Goal: Information Seeking & Learning: Learn about a topic

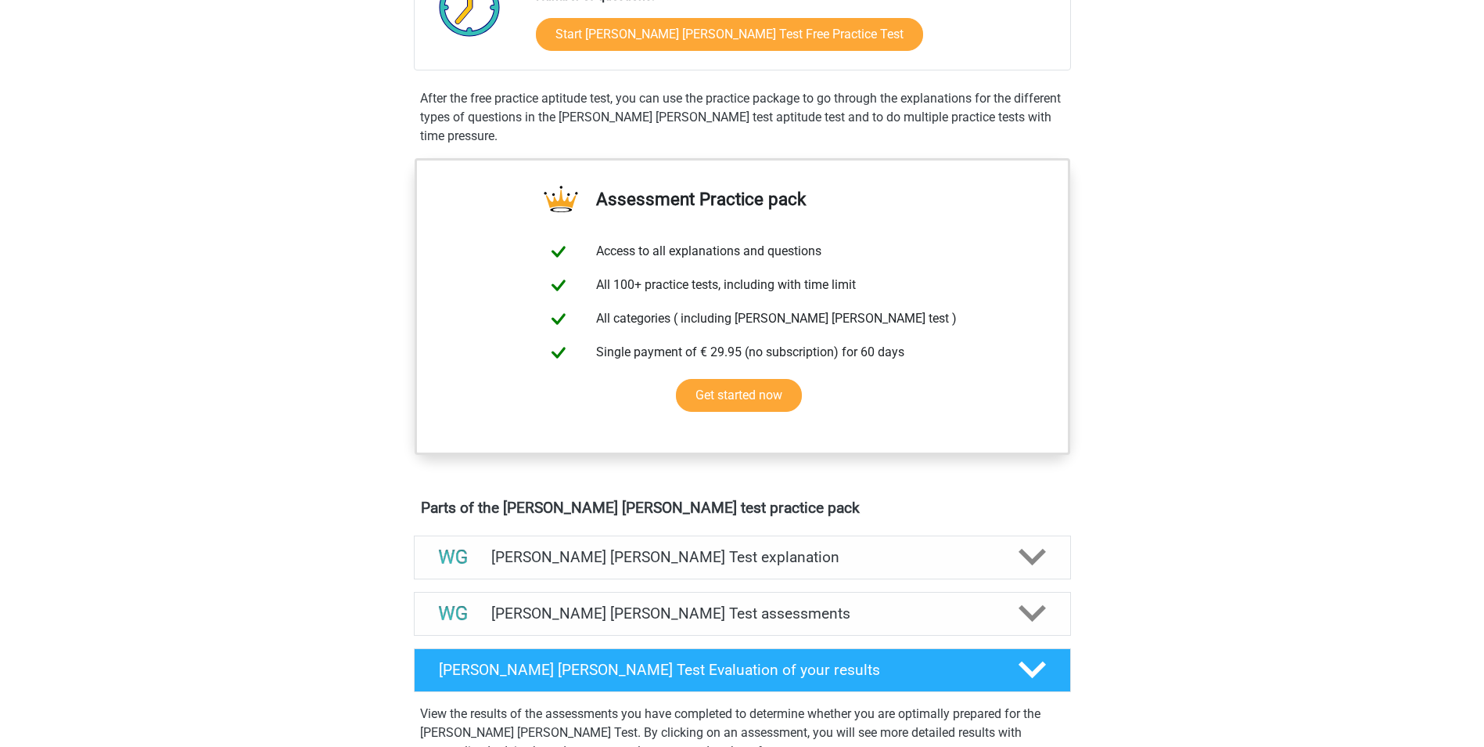
scroll to position [78, 0]
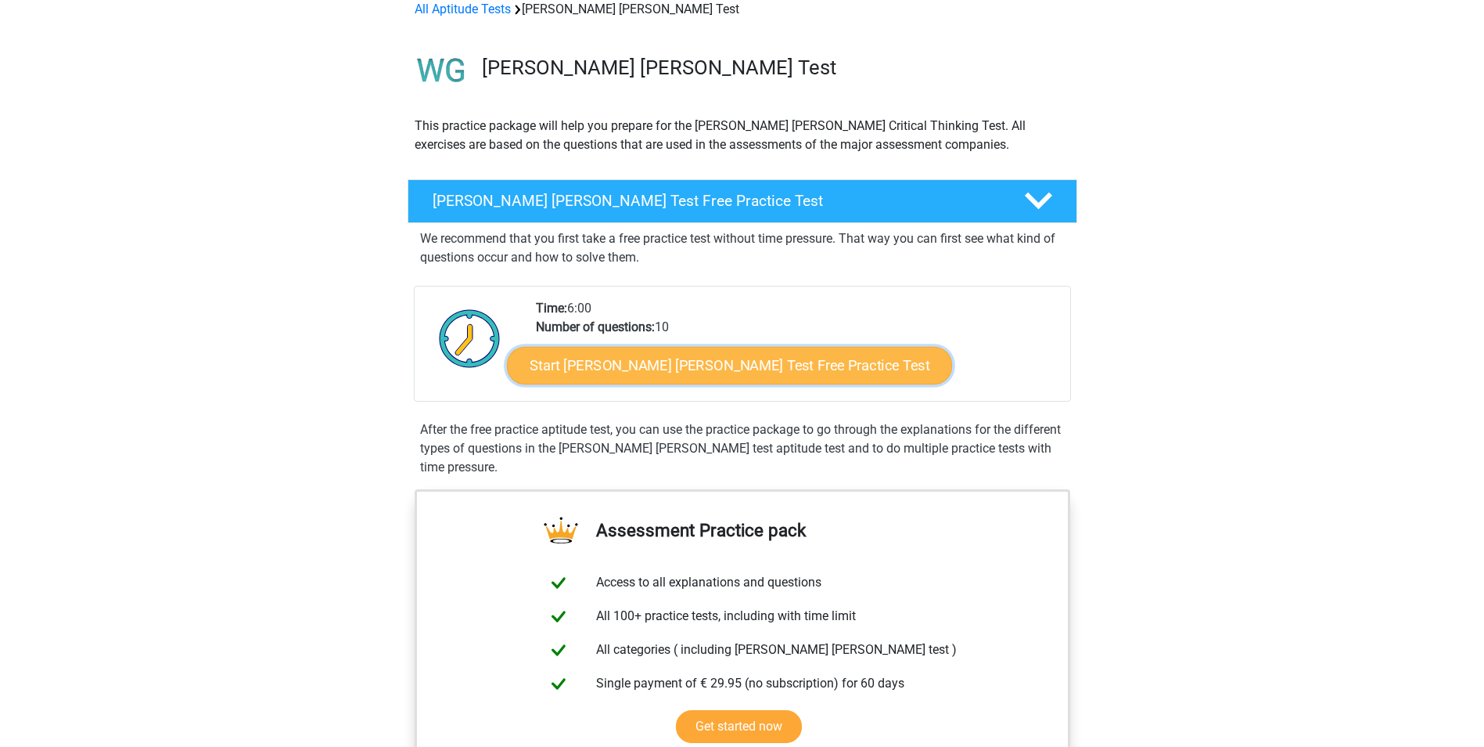
click at [578, 362] on link "Start Watson Glaser Test Free Practice Test" at bounding box center [729, 366] width 445 height 38
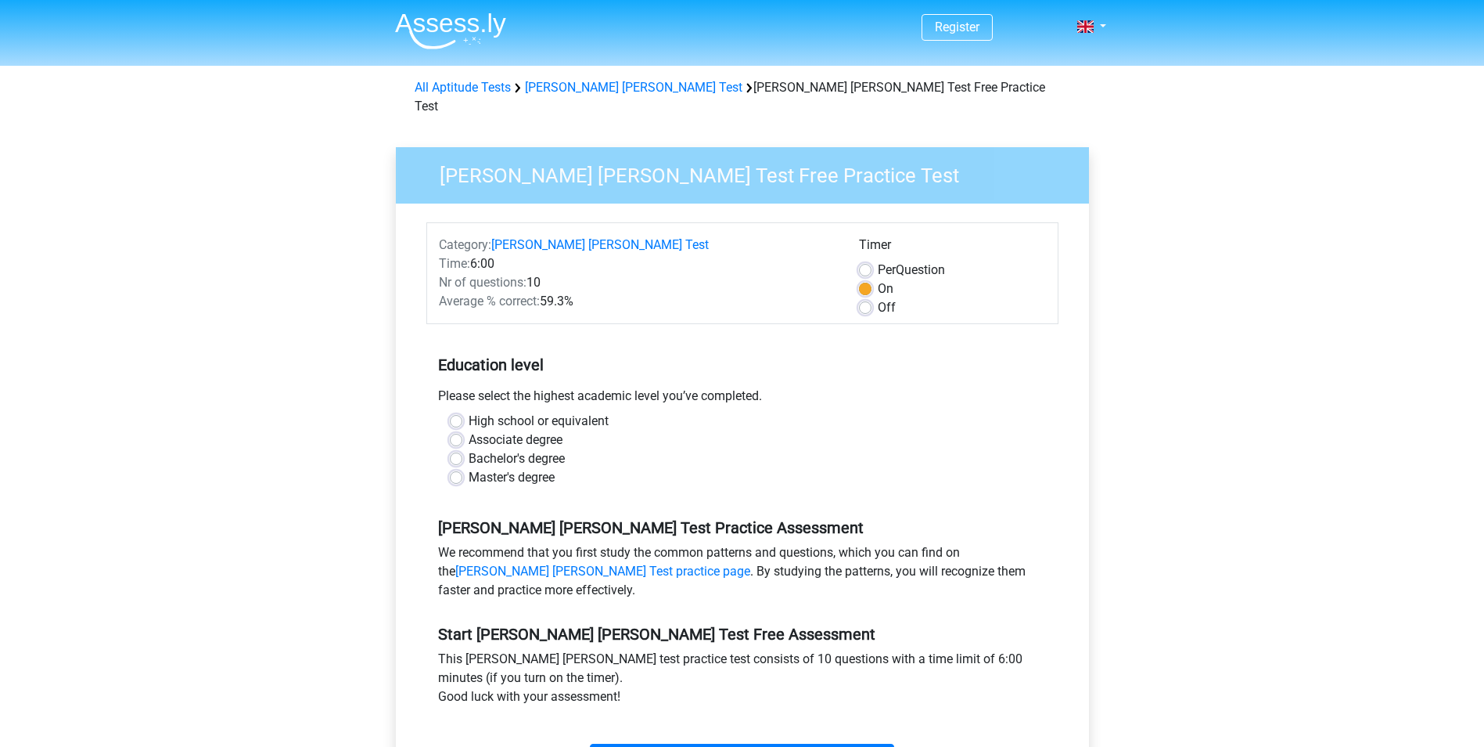
click at [469, 468] on label "Master's degree" at bounding box center [512, 477] width 86 height 19
click at [459, 468] on input "Master's degree" at bounding box center [456, 476] width 13 height 16
radio input "true"
click at [878, 298] on label "Off" at bounding box center [887, 307] width 18 height 19
click at [863, 298] on input "Off" at bounding box center [865, 306] width 13 height 16
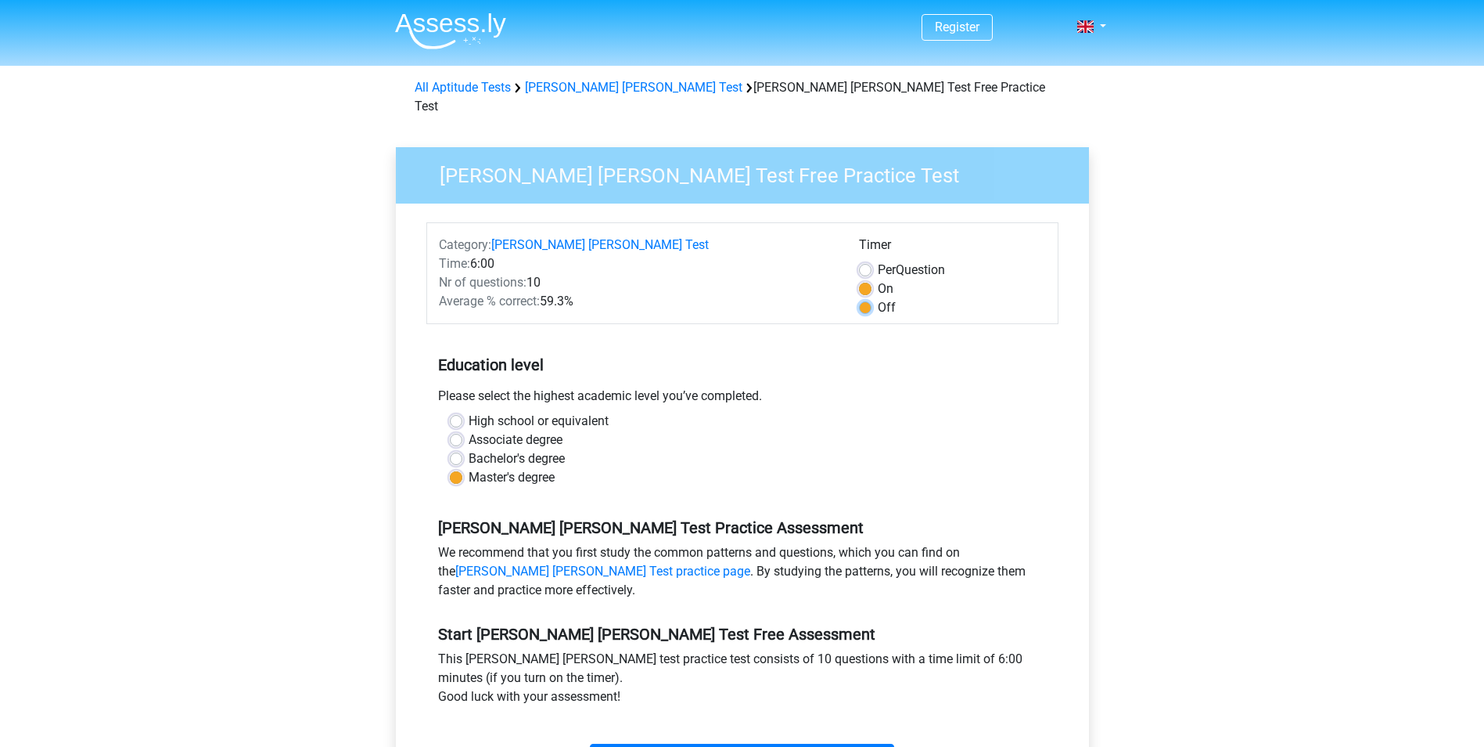
radio input "true"
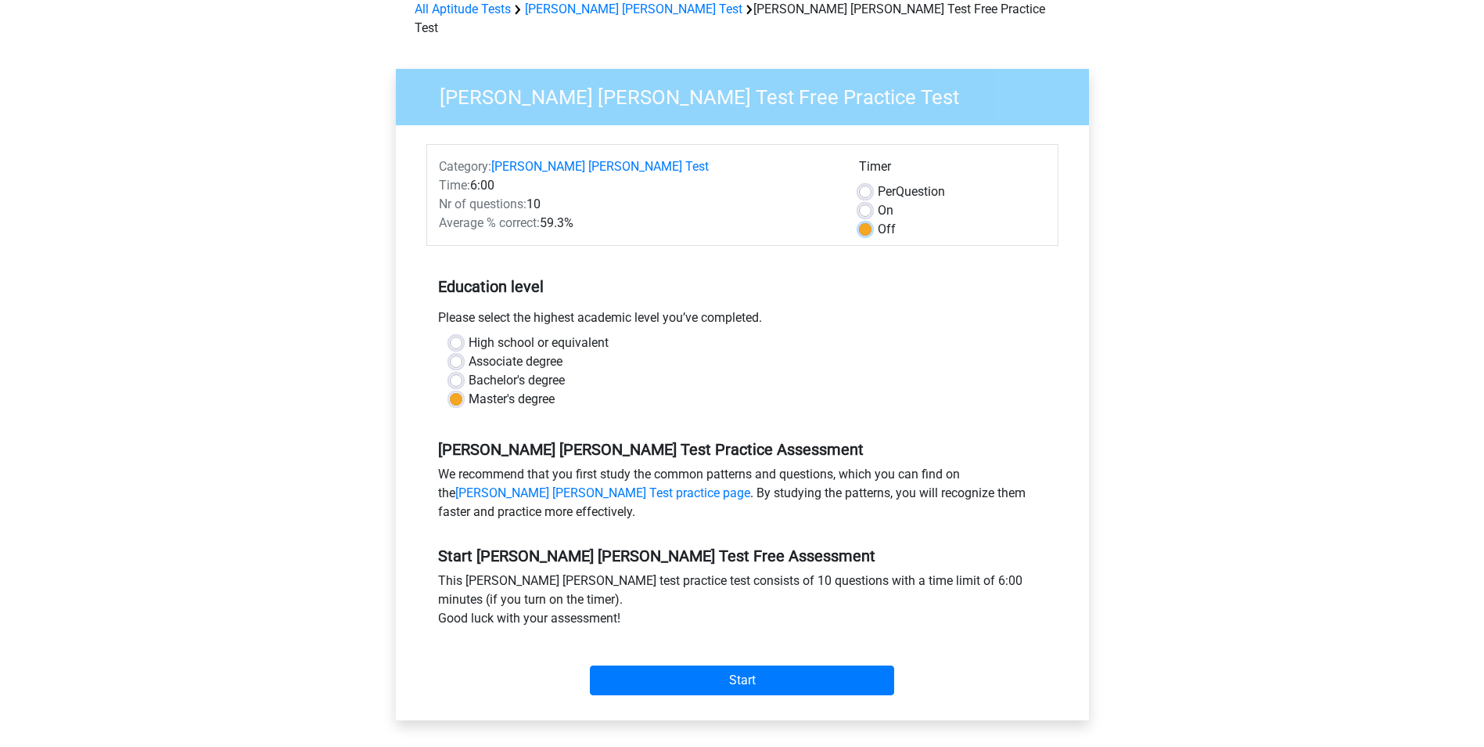
scroll to position [157, 0]
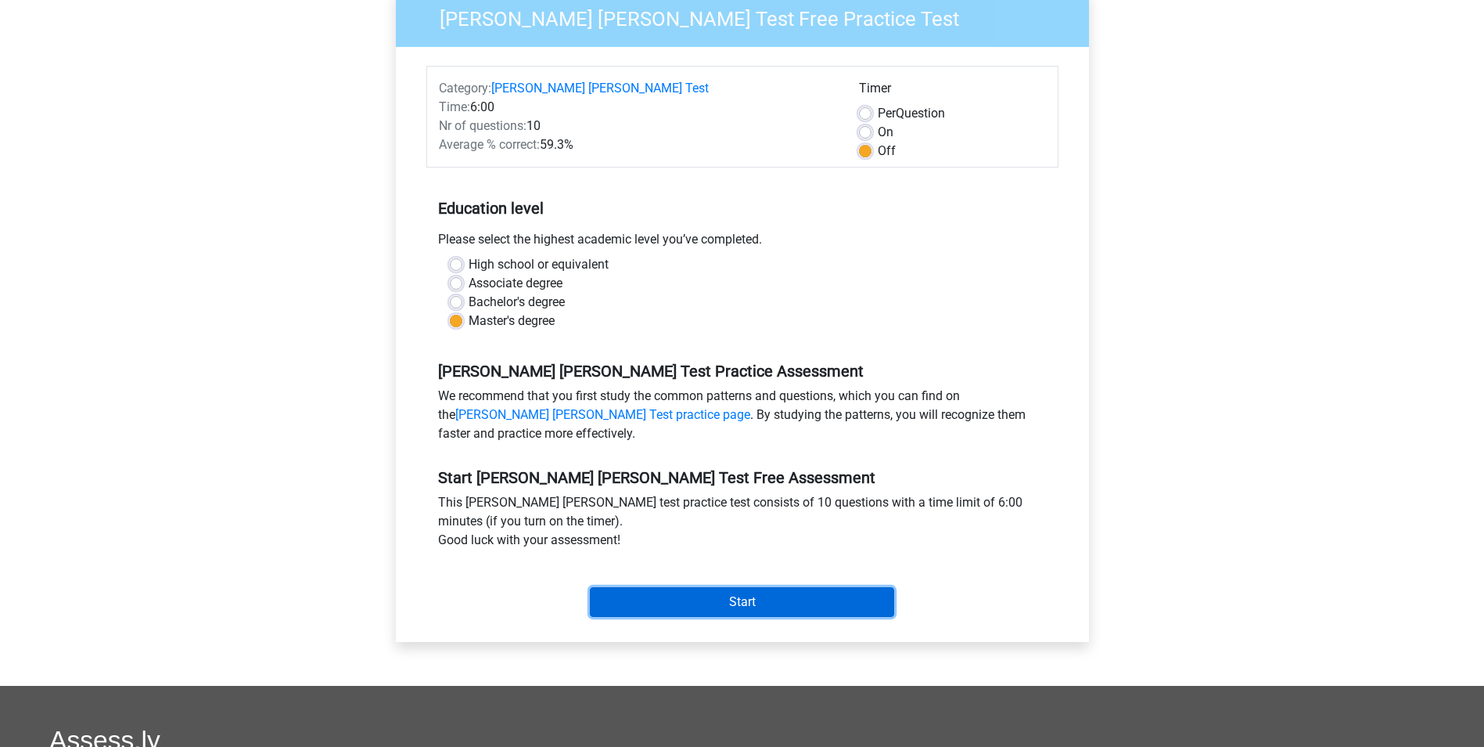
click at [760, 587] on input "Start" at bounding box center [742, 602] width 304 height 30
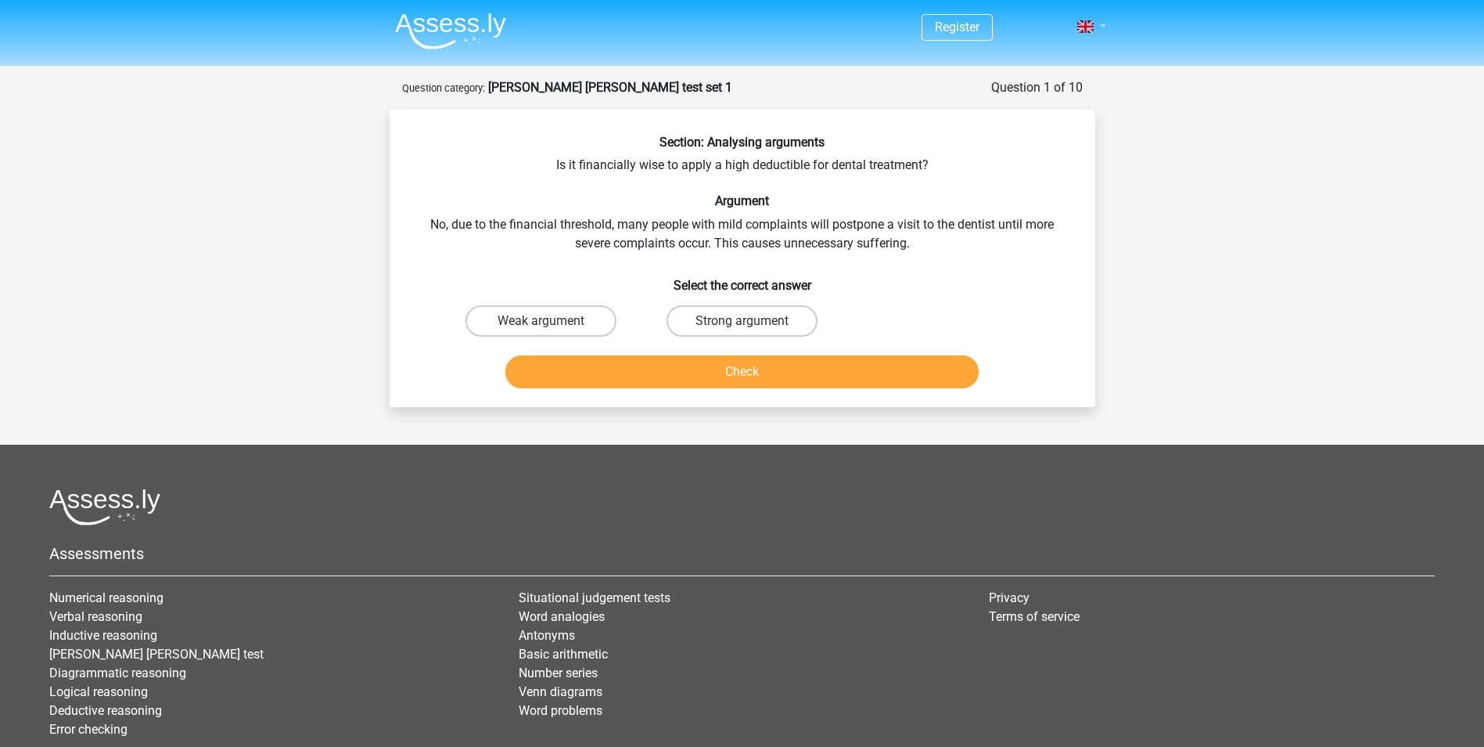
click at [1087, 20] on link at bounding box center [1086, 26] width 31 height 19
click at [1037, 60] on link "Nederlands" at bounding box center [1046, 62] width 108 height 25
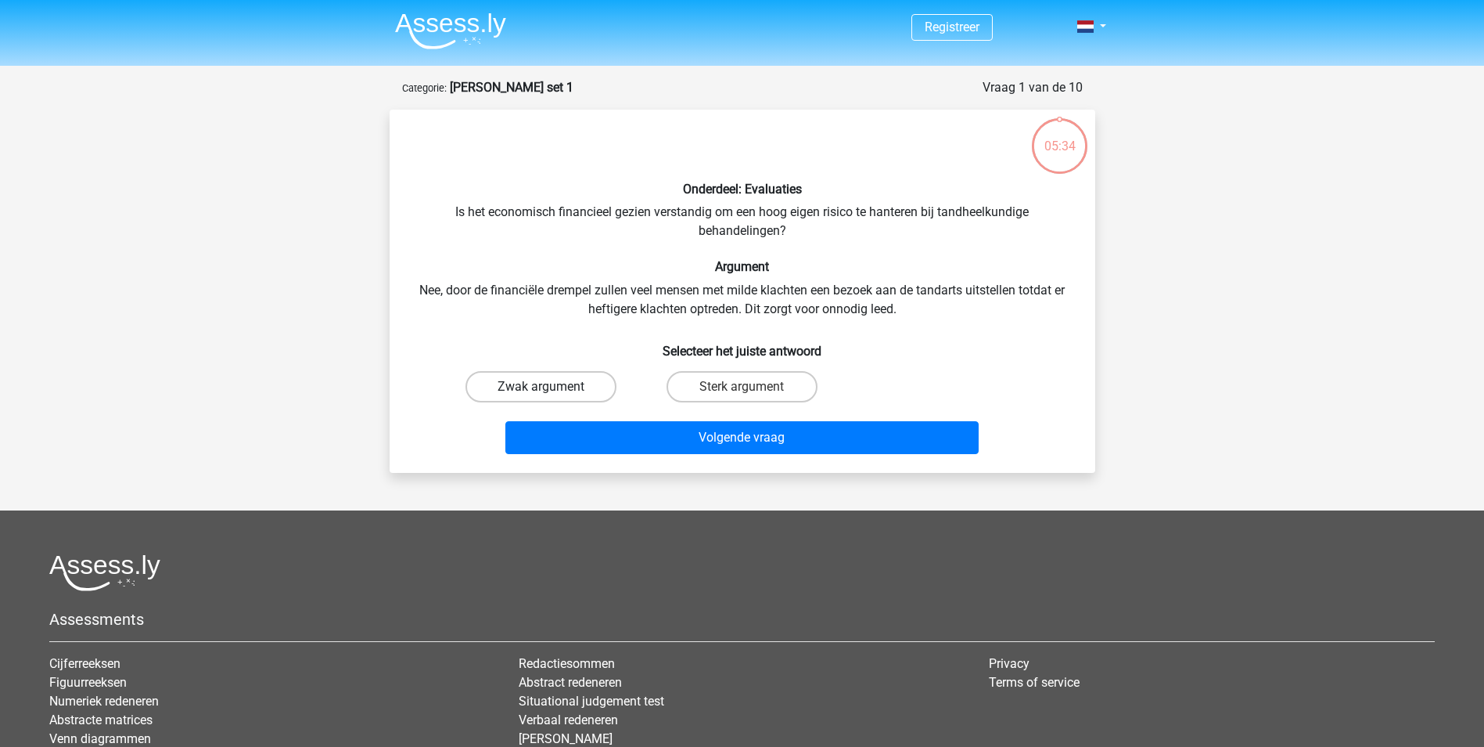
click at [585, 387] on label "Zwak argument" at bounding box center [541, 386] width 151 height 31
click at [551, 387] on input "Zwak argument" at bounding box center [546, 392] width 10 height 10
radio input "true"
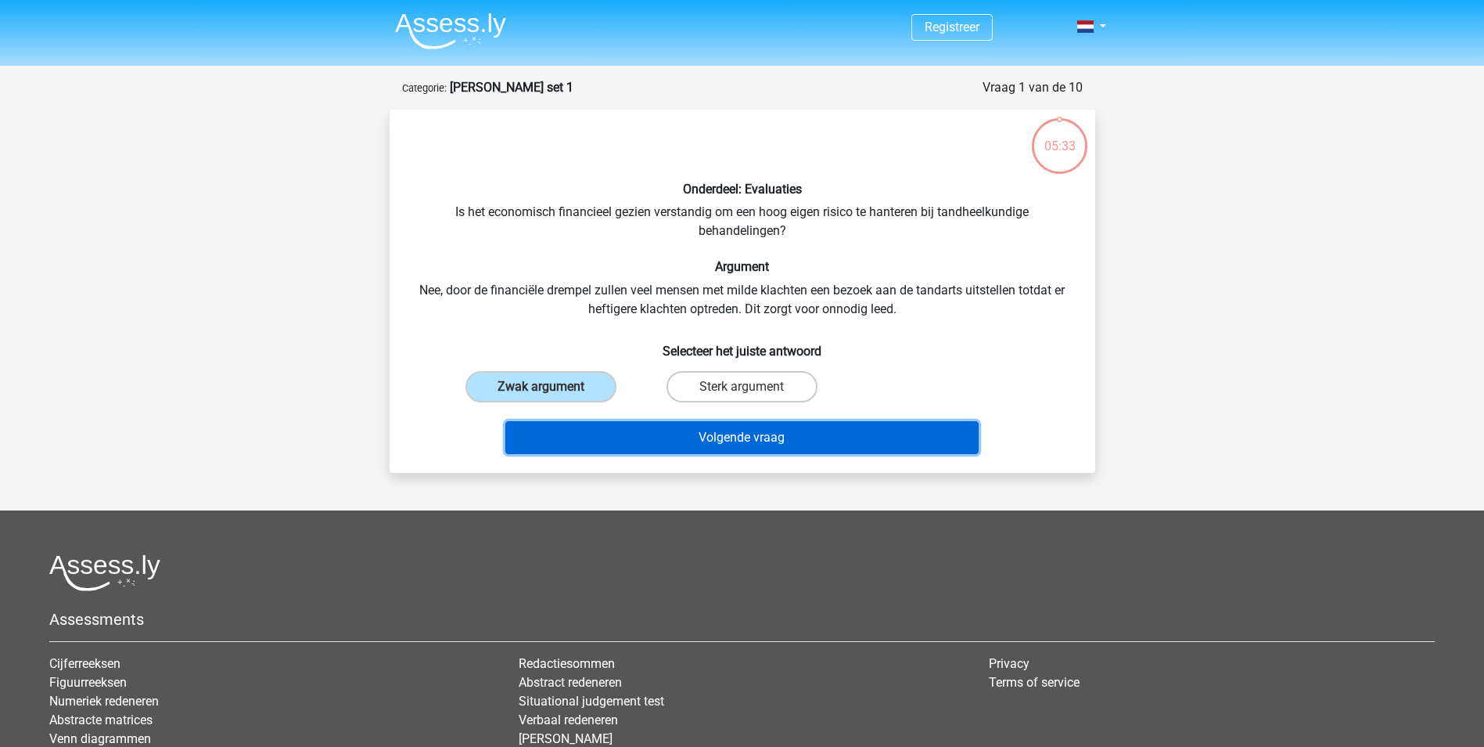
click at [767, 431] on button "Volgende vraag" at bounding box center [742, 437] width 473 height 33
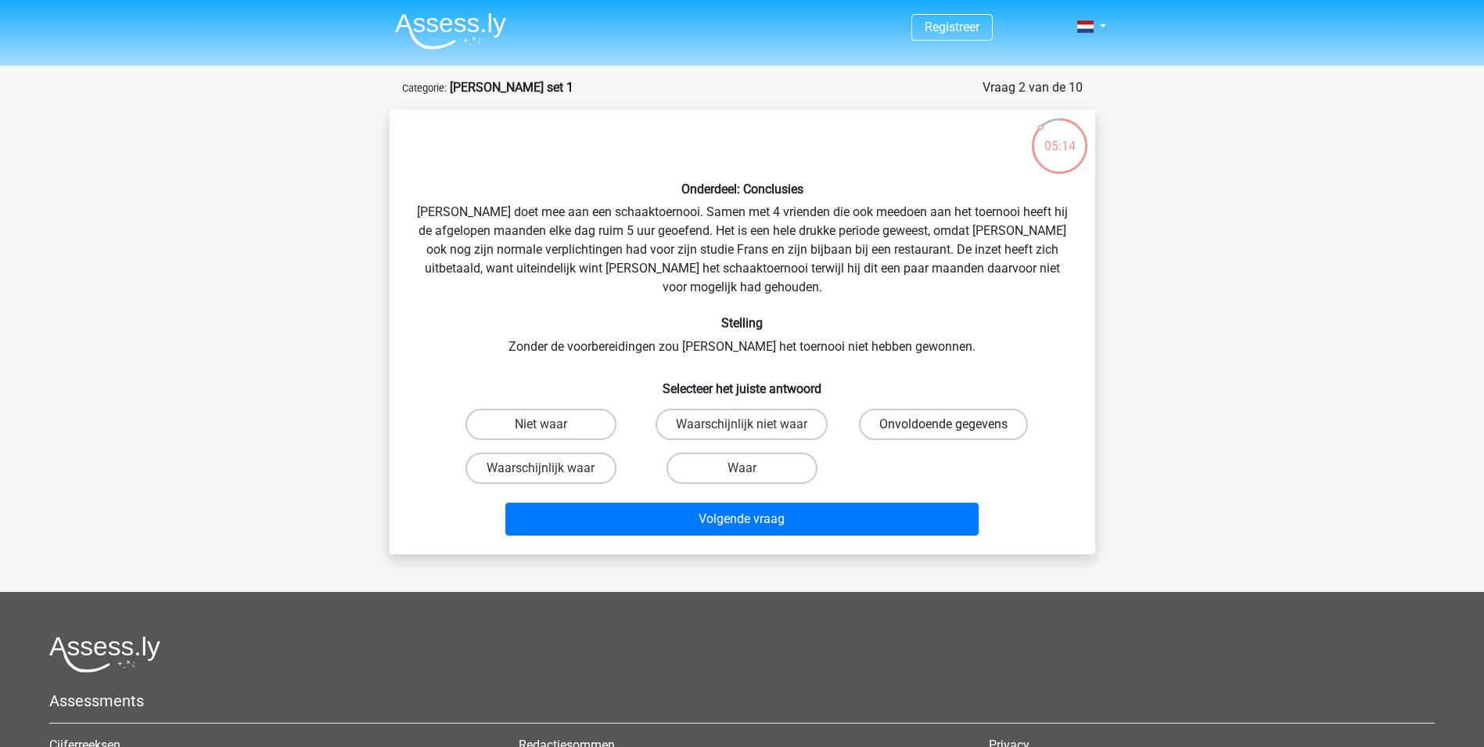
click at [909, 408] on label "Onvoldoende gegevens" at bounding box center [943, 423] width 169 height 31
click at [944, 424] on input "Onvoldoende gegevens" at bounding box center [949, 429] width 10 height 10
radio input "true"
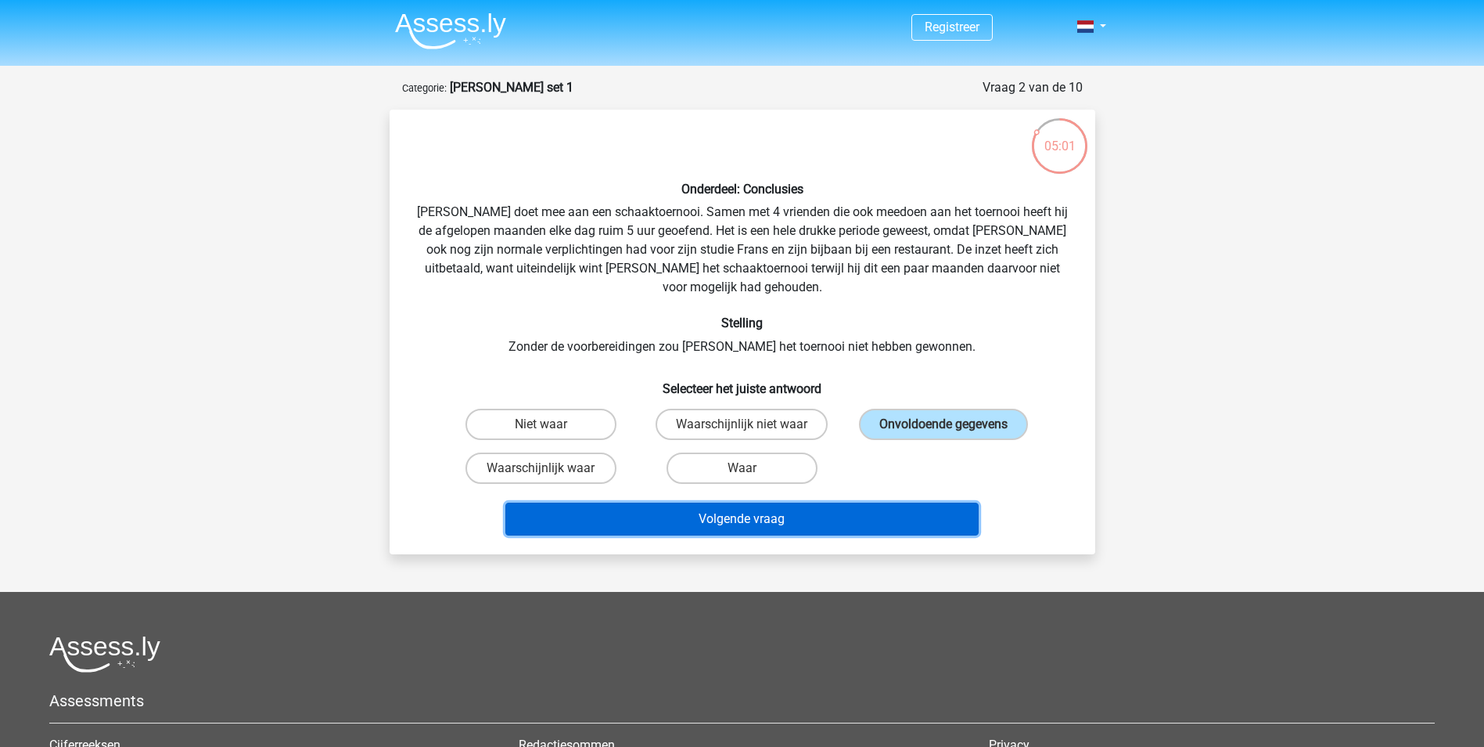
click at [695, 504] on button "Volgende vraag" at bounding box center [742, 518] width 473 height 33
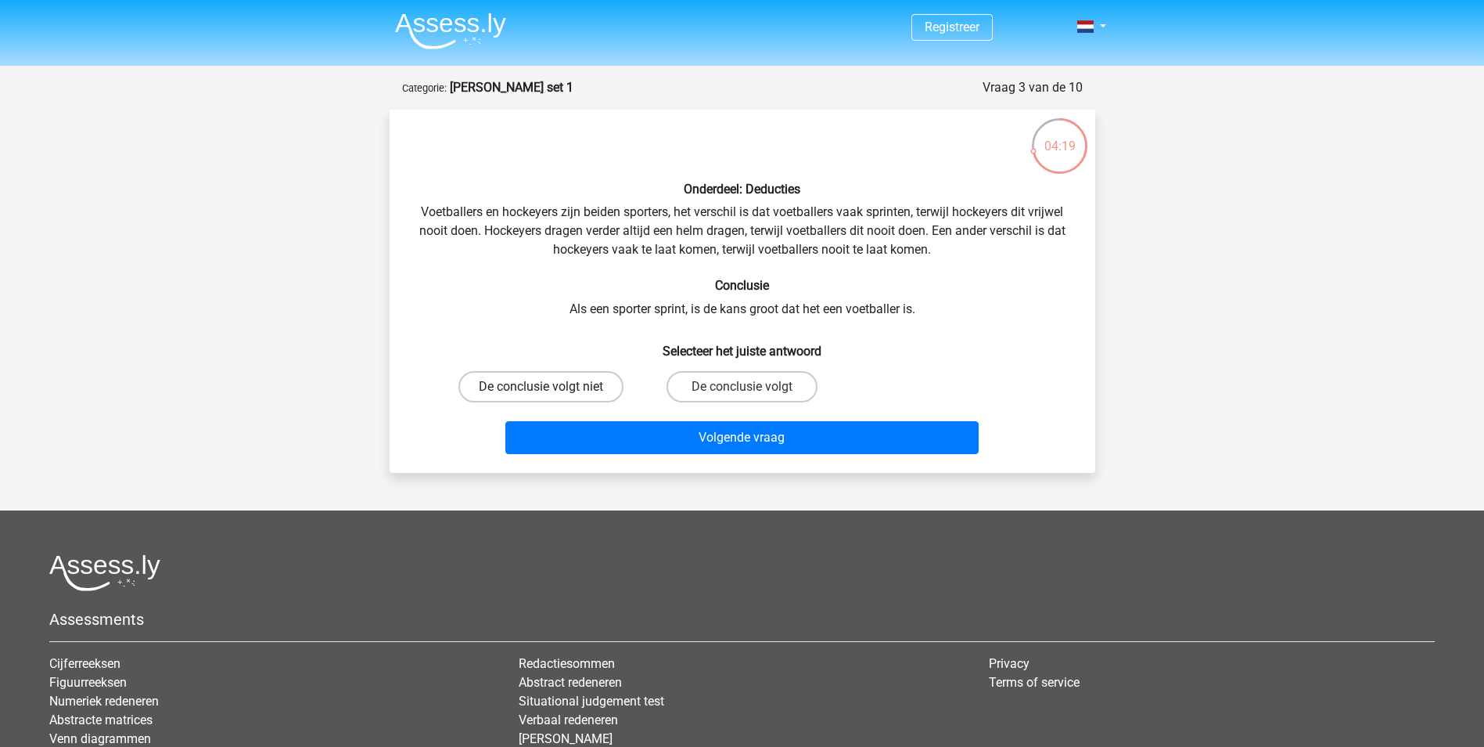
click at [524, 377] on label "De conclusie volgt niet" at bounding box center [541, 386] width 165 height 31
click at [541, 387] on input "De conclusie volgt niet" at bounding box center [546, 392] width 10 height 10
radio input "true"
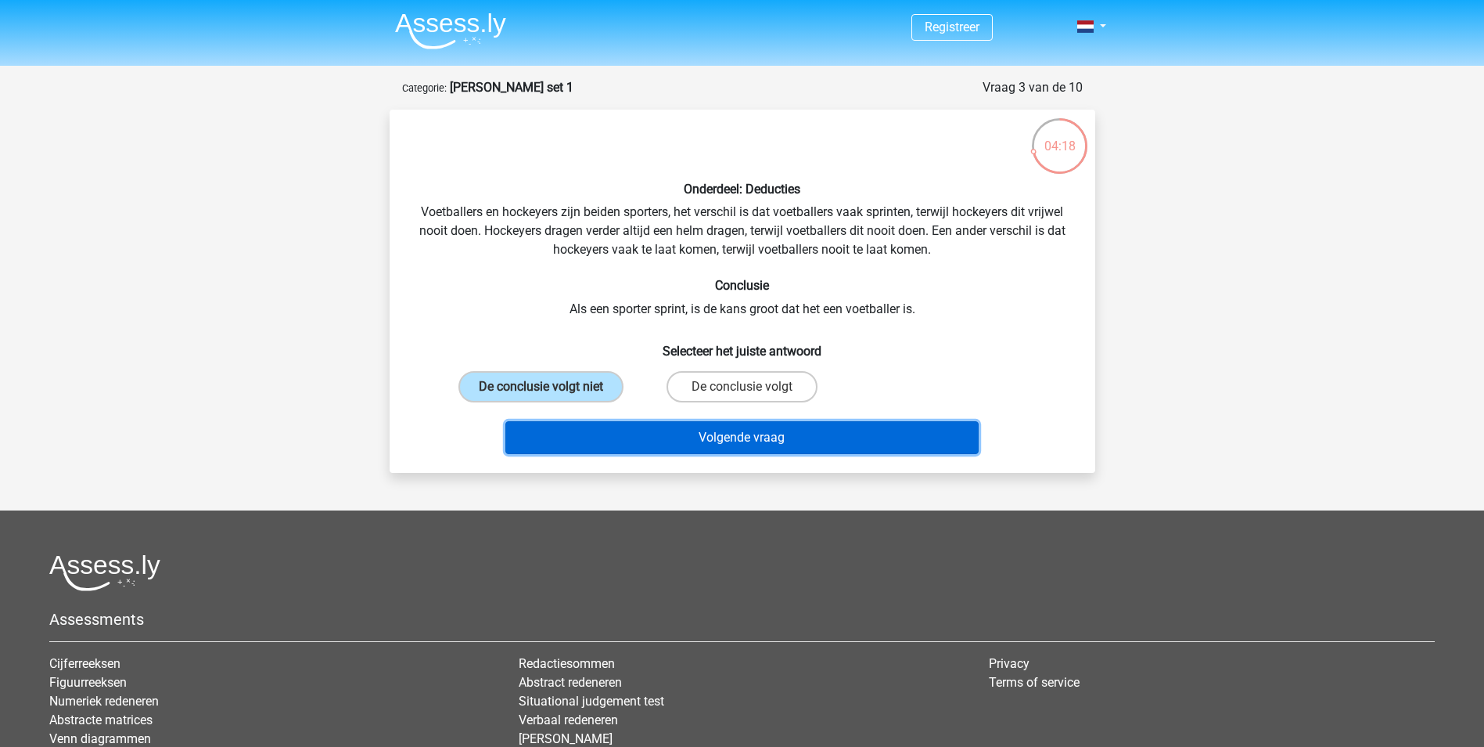
click at [699, 423] on button "Volgende vraag" at bounding box center [742, 437] width 473 height 33
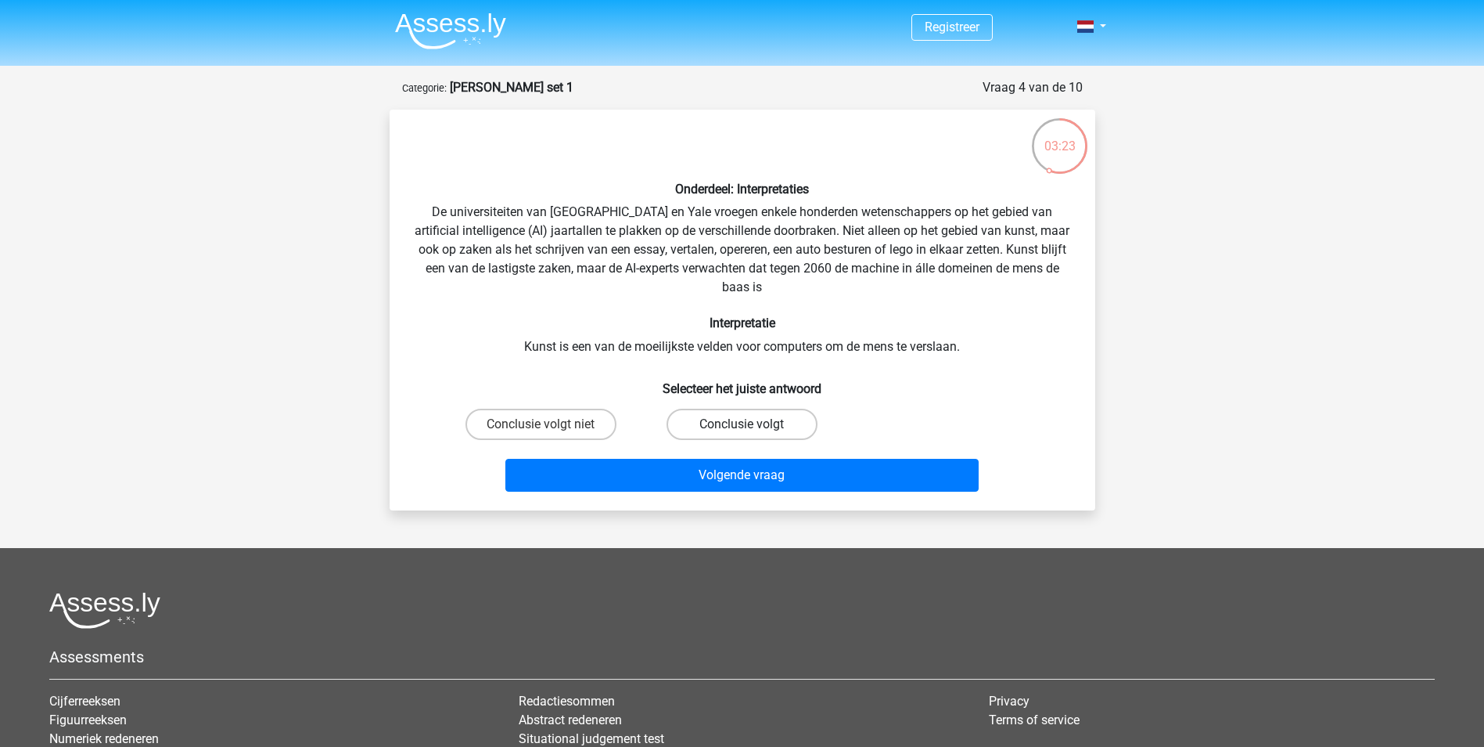
click at [726, 421] on label "Conclusie volgt" at bounding box center [742, 423] width 151 height 31
click at [742, 424] on input "Conclusie volgt" at bounding box center [747, 429] width 10 height 10
radio input "true"
click at [557, 425] on label "Conclusie volgt niet" at bounding box center [541, 423] width 151 height 31
click at [551, 425] on input "Conclusie volgt niet" at bounding box center [546, 429] width 10 height 10
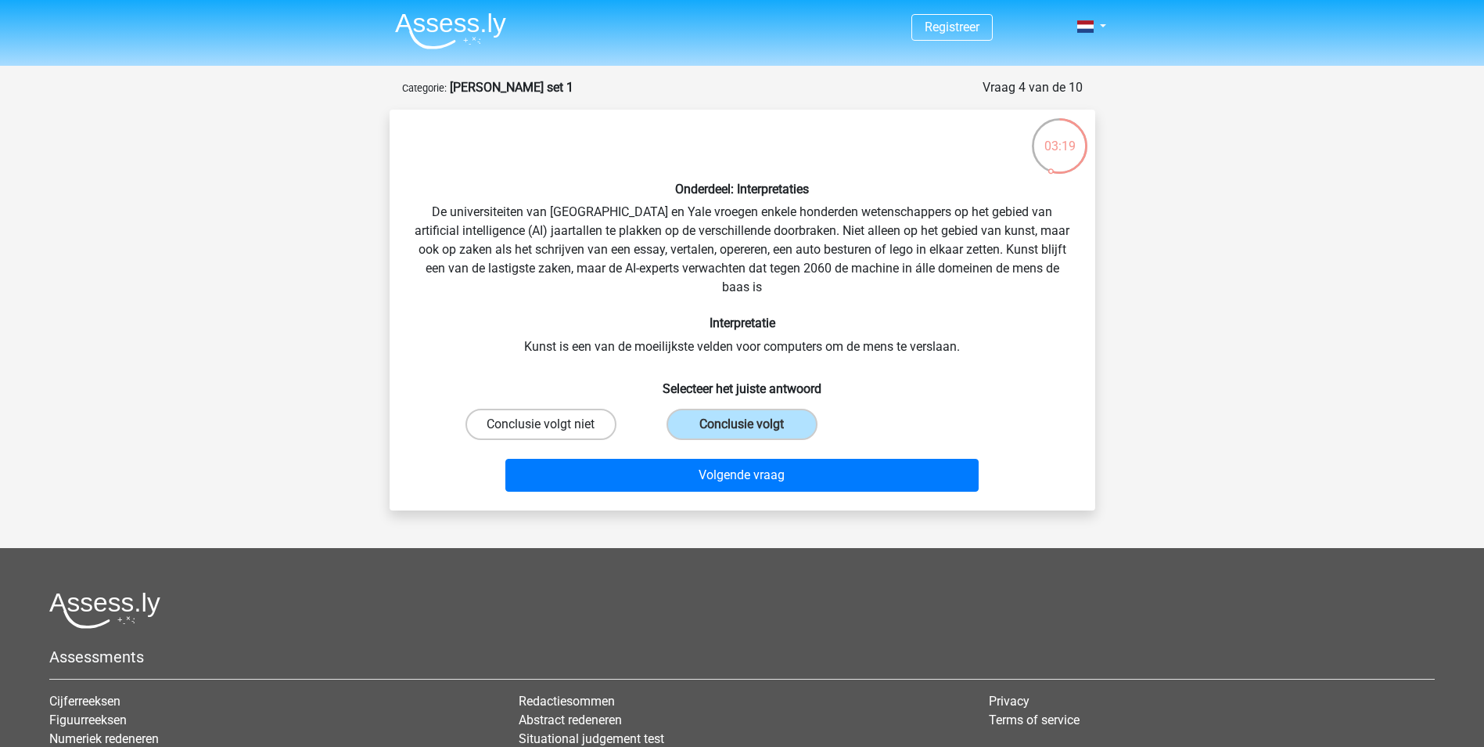
radio input "true"
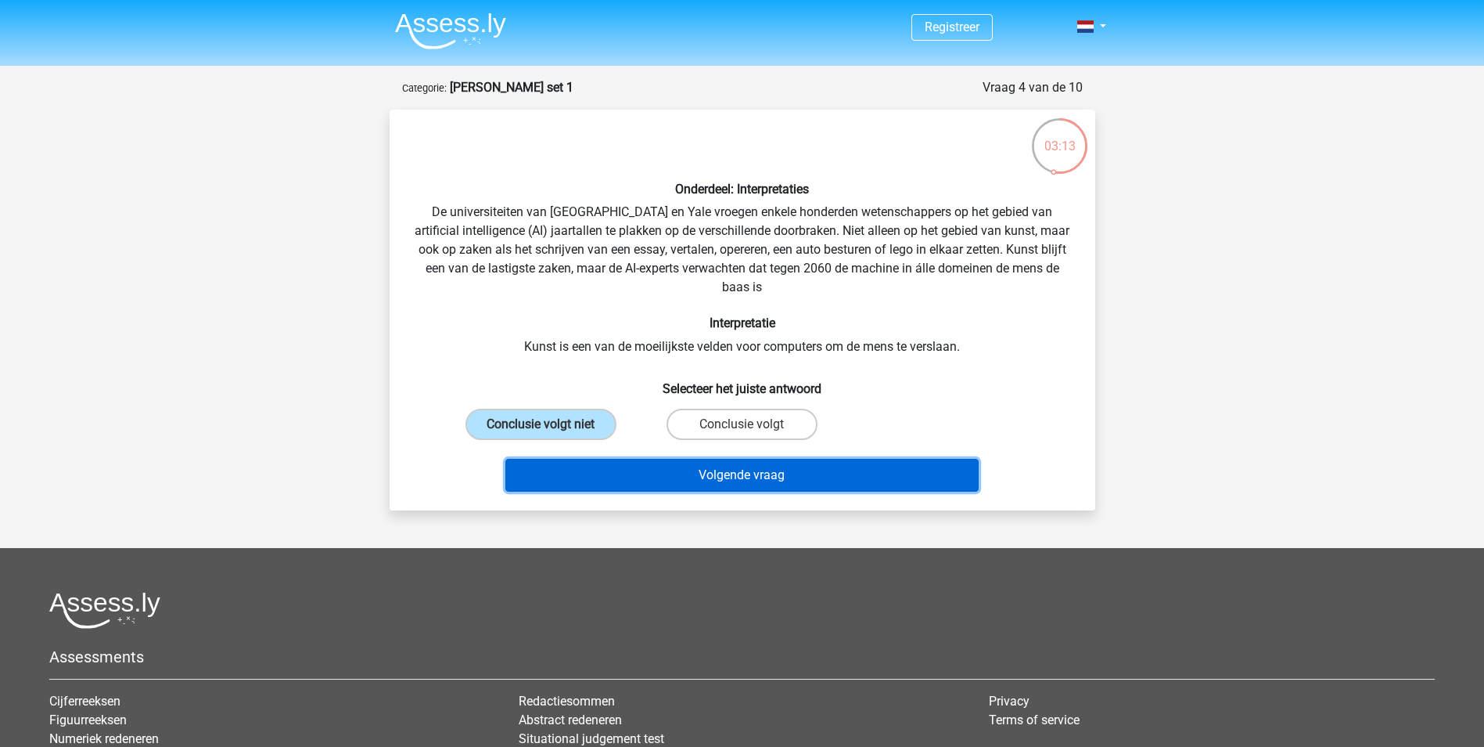
click at [686, 470] on button "Volgende vraag" at bounding box center [742, 475] width 473 height 33
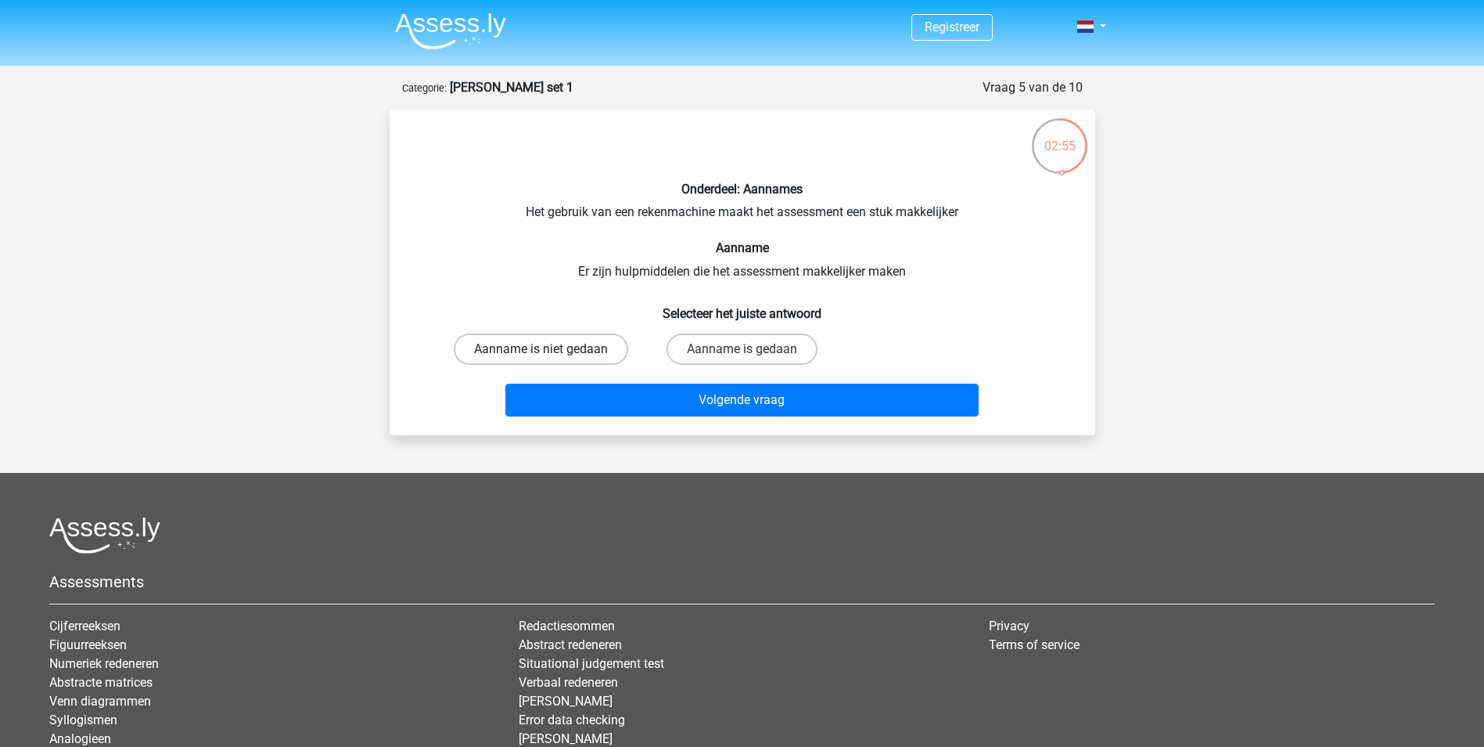
click at [581, 347] on label "Aanname is niet gedaan" at bounding box center [541, 348] width 175 height 31
click at [551, 349] on input "Aanname is niet gedaan" at bounding box center [546, 354] width 10 height 10
radio input "true"
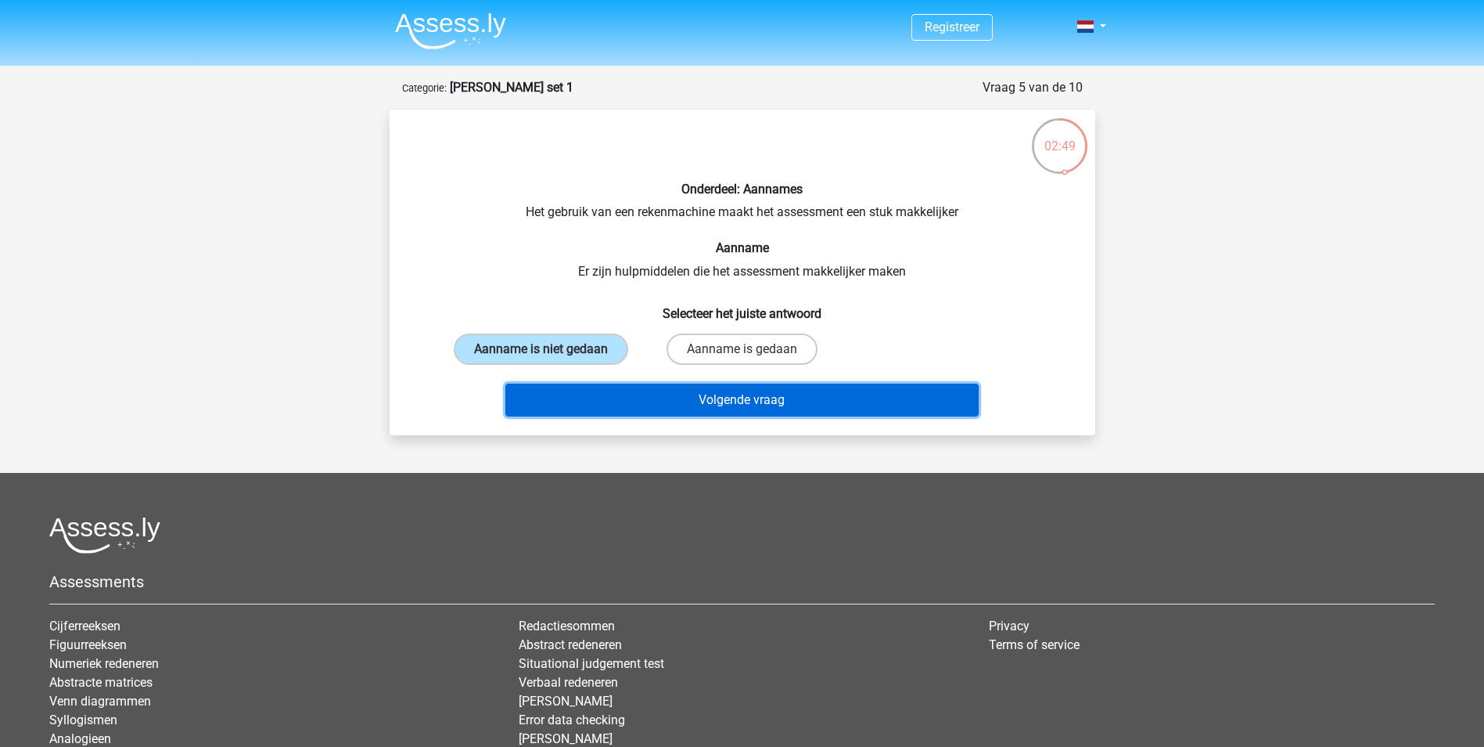
click at [702, 404] on button "Volgende vraag" at bounding box center [742, 399] width 473 height 33
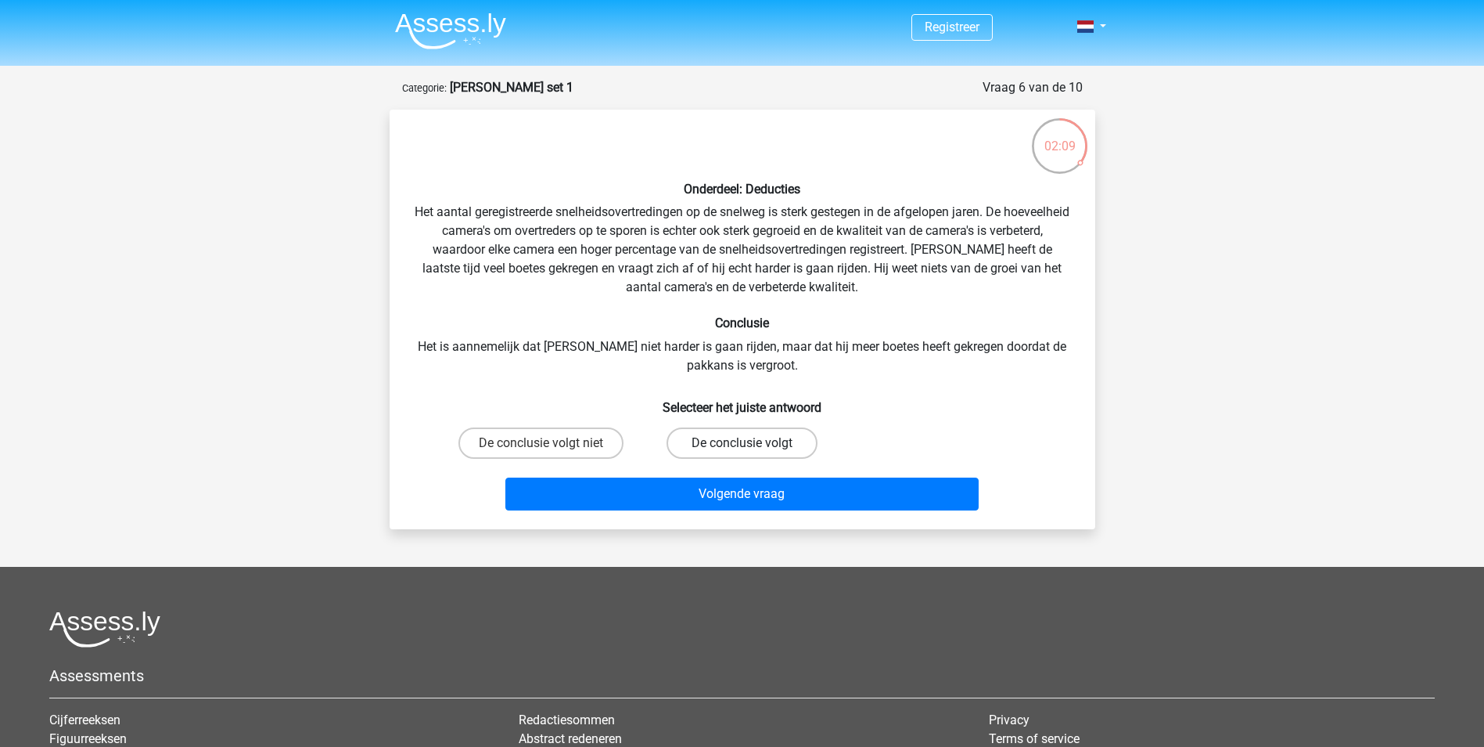
click at [725, 447] on label "De conclusie volgt" at bounding box center [742, 442] width 151 height 31
click at [742, 447] on input "De conclusie volgt" at bounding box center [747, 448] width 10 height 10
radio input "true"
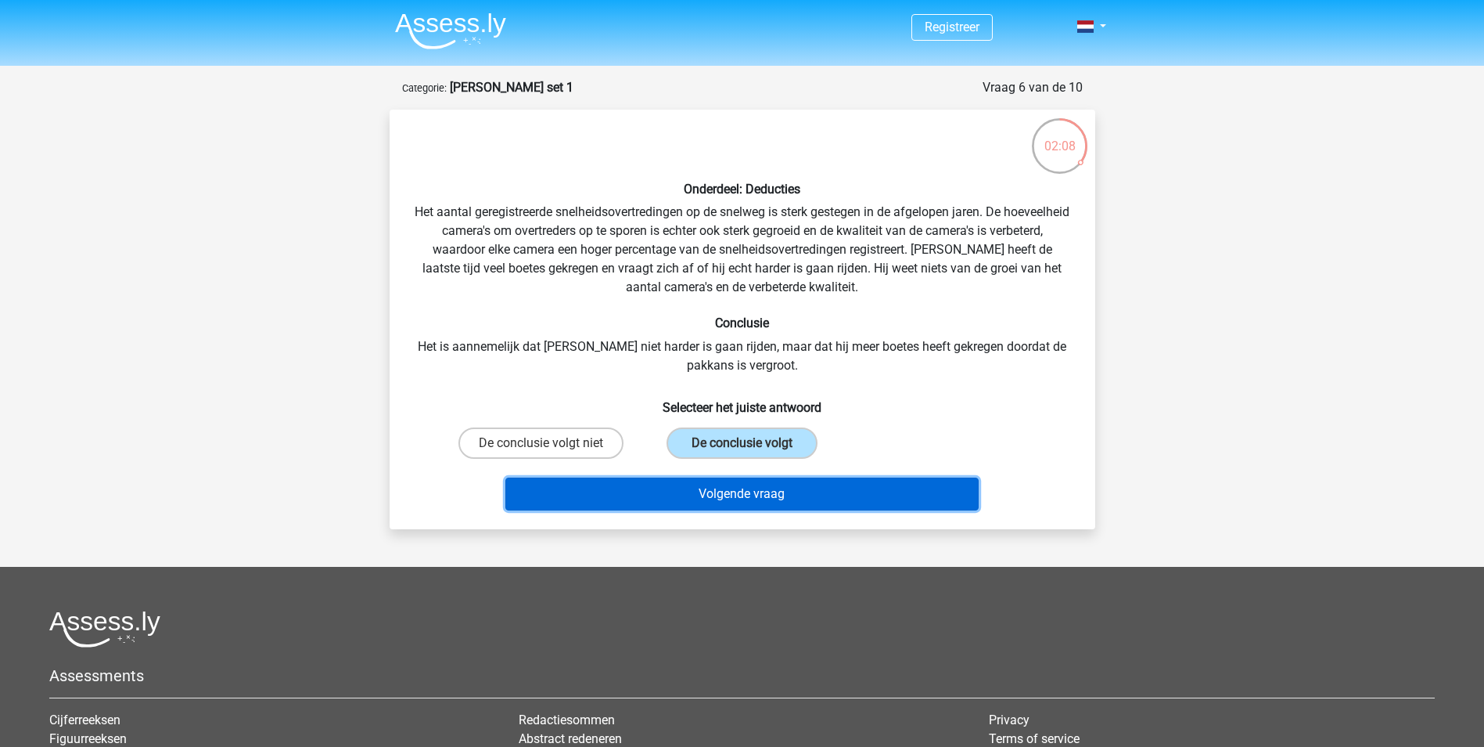
click at [740, 491] on button "Volgende vraag" at bounding box center [742, 493] width 473 height 33
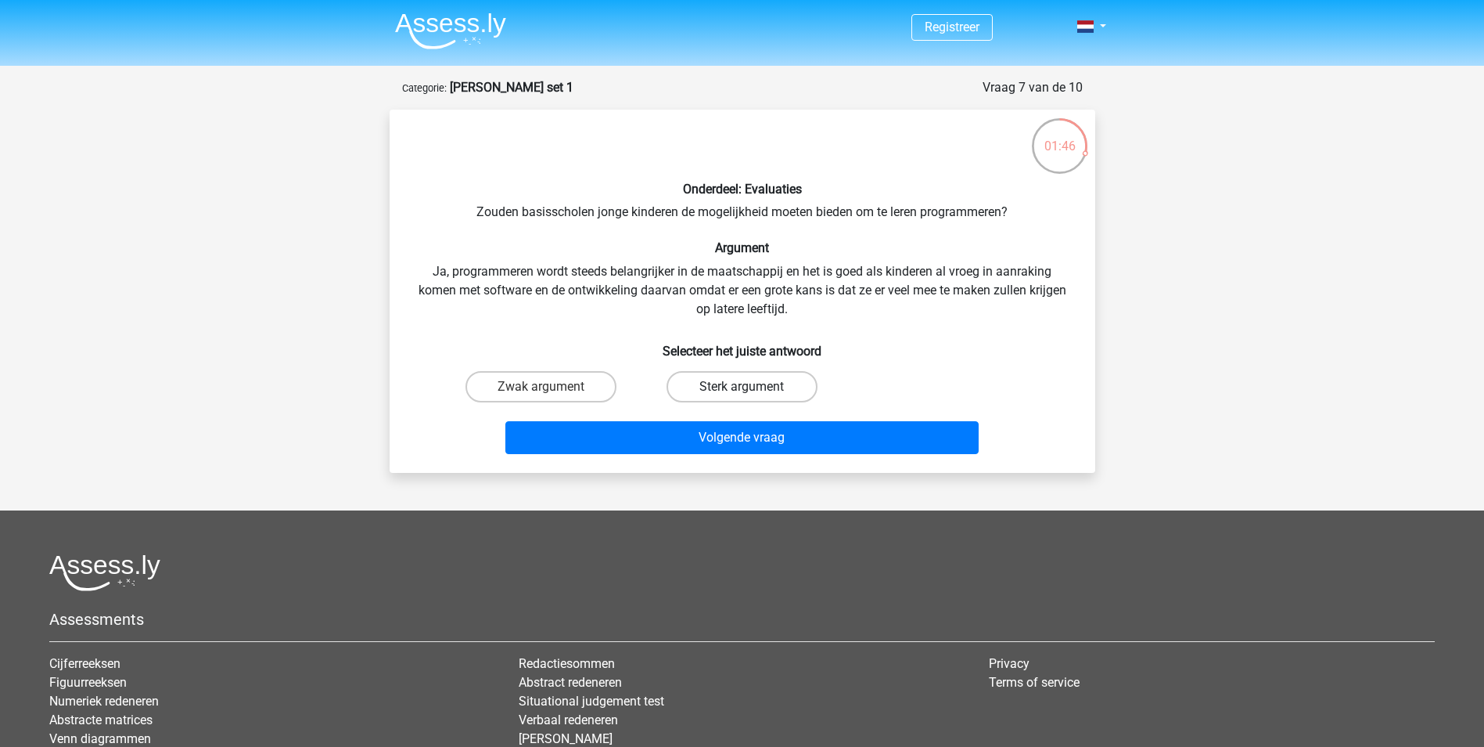
click at [721, 382] on label "Sterk argument" at bounding box center [742, 386] width 151 height 31
click at [742, 387] on input "Sterk argument" at bounding box center [747, 392] width 10 height 10
radio input "true"
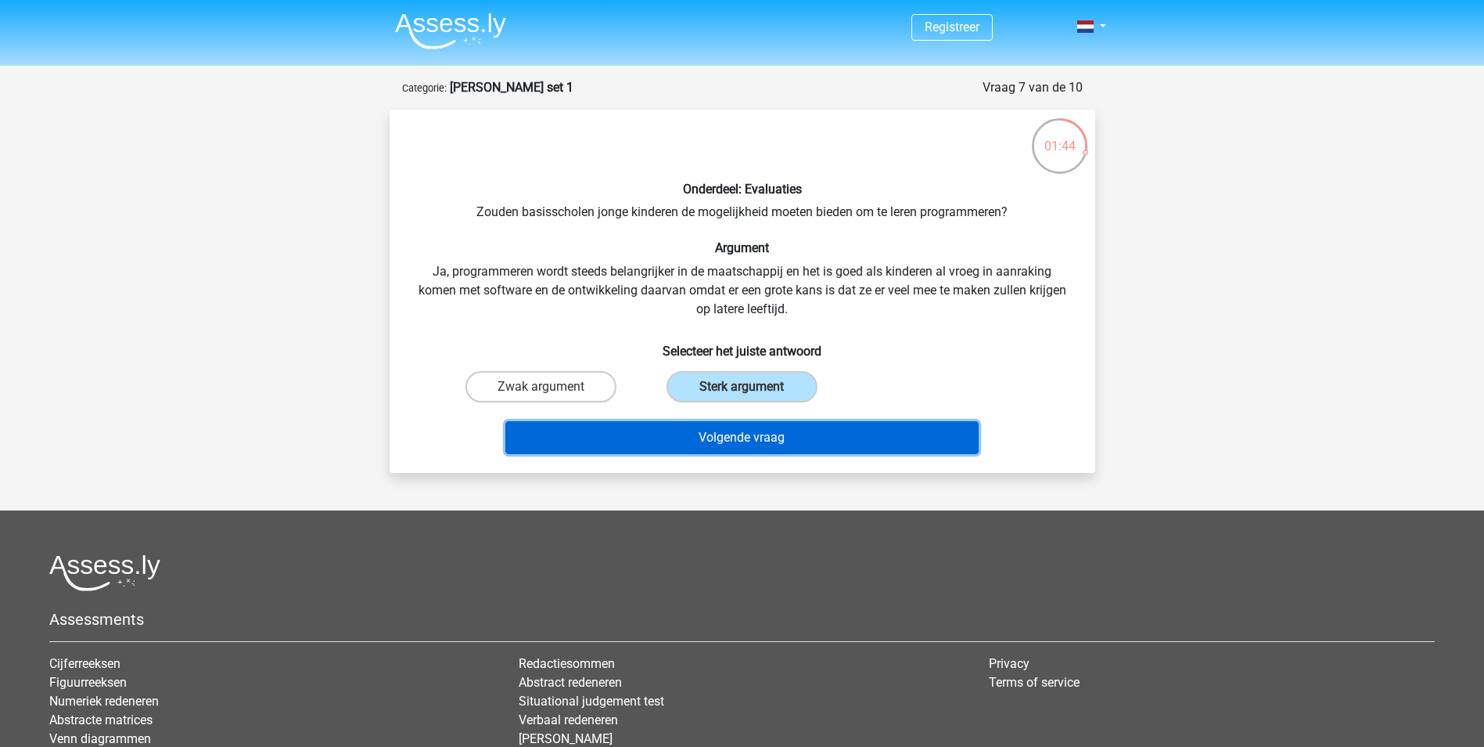
click at [732, 432] on button "Volgende vraag" at bounding box center [742, 437] width 473 height 33
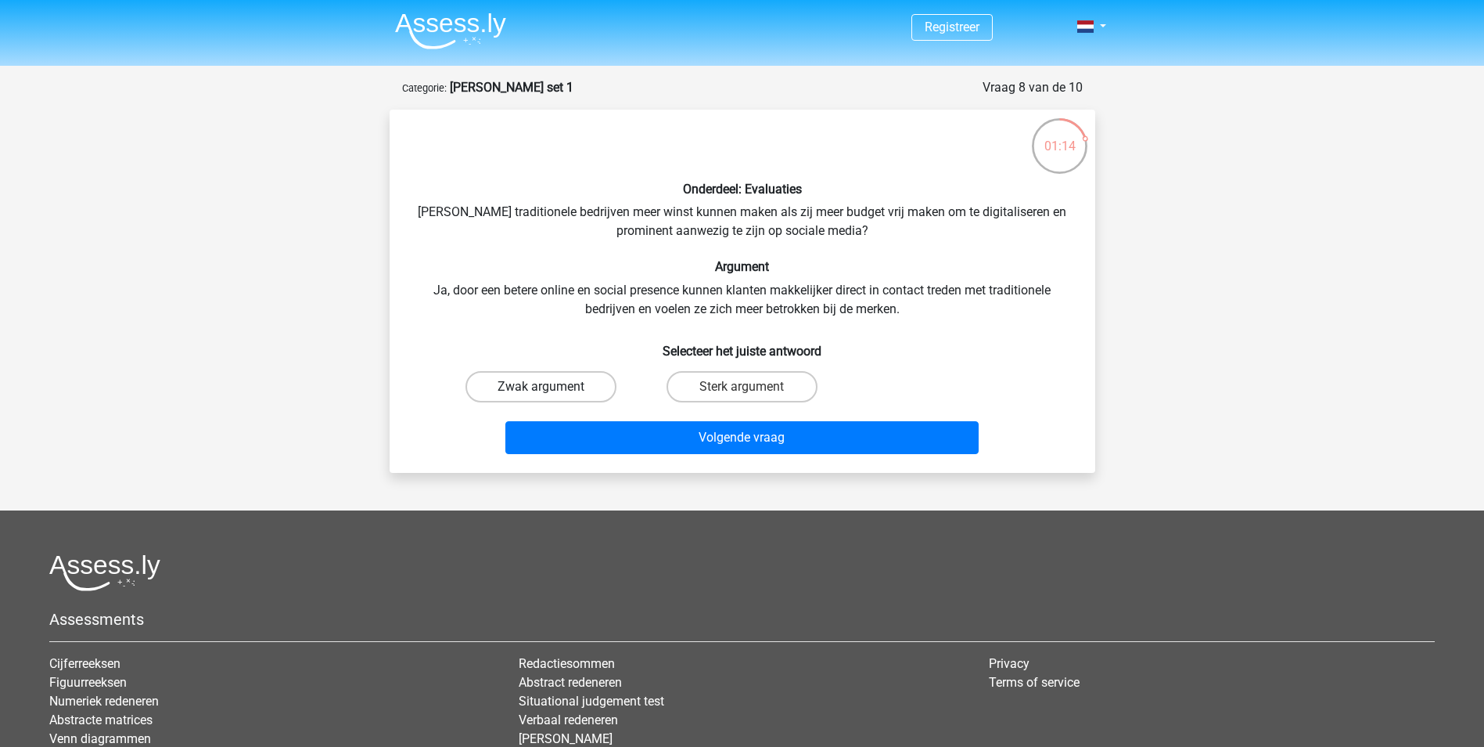
click at [578, 395] on label "Zwak argument" at bounding box center [541, 386] width 151 height 31
click at [551, 395] on input "Zwak argument" at bounding box center [546, 392] width 10 height 10
radio input "true"
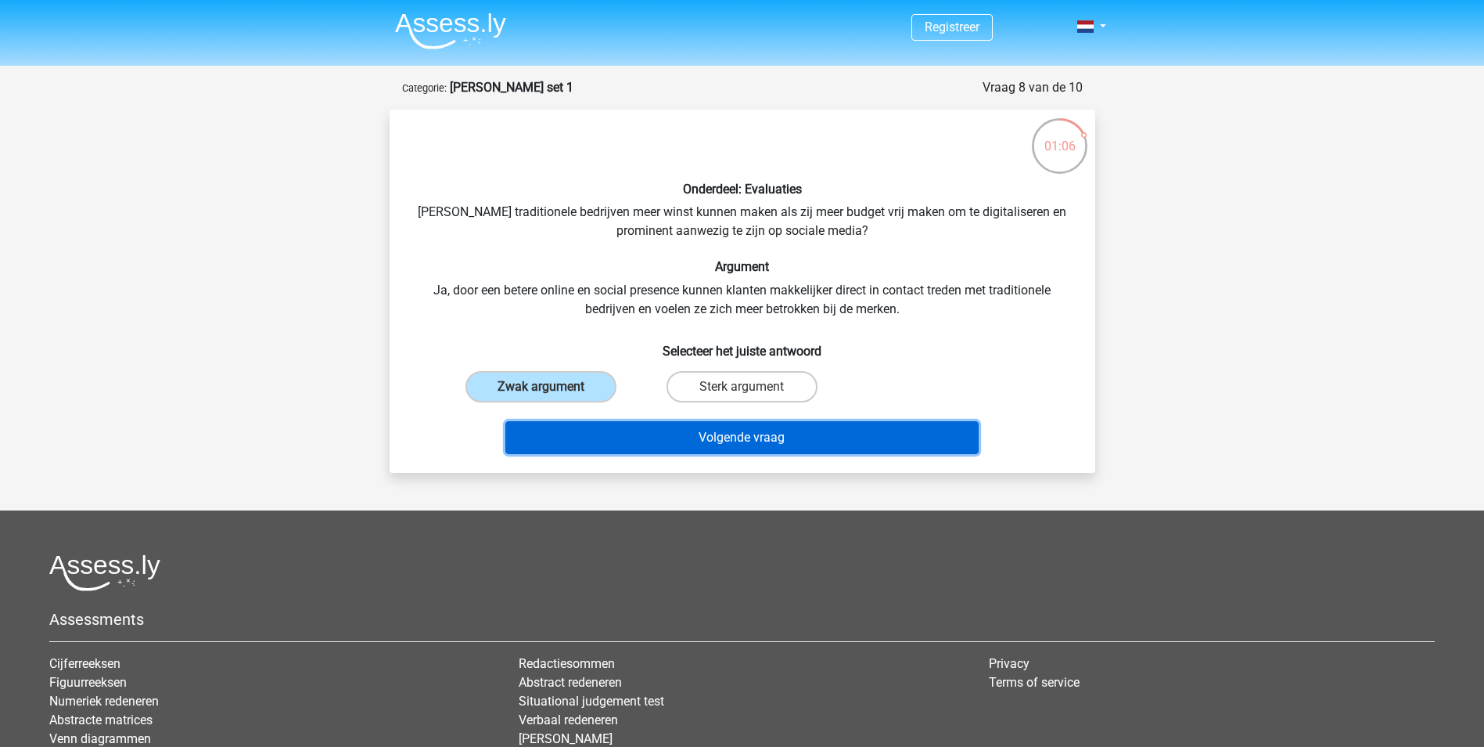
click at [702, 446] on button "Volgende vraag" at bounding box center [742, 437] width 473 height 33
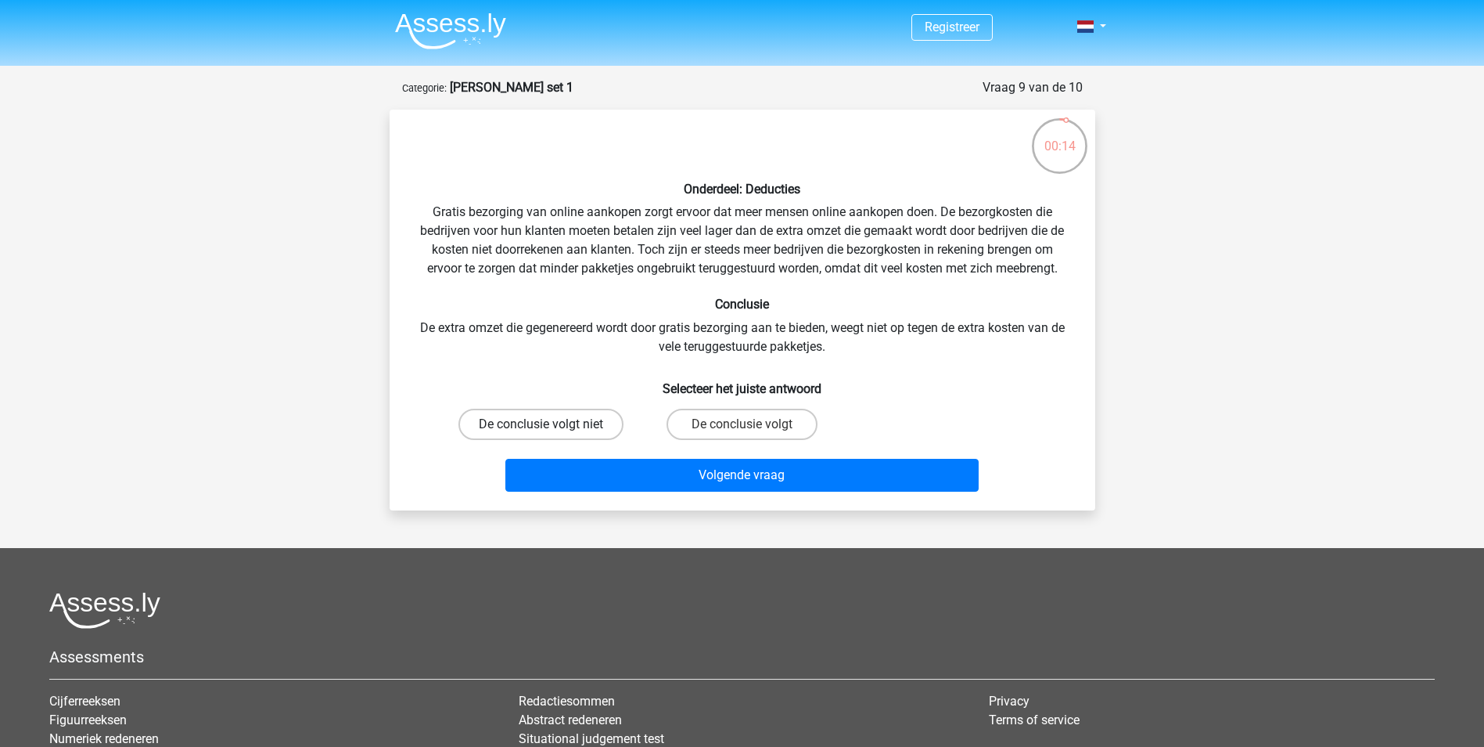
click at [601, 422] on label "De conclusie volgt niet" at bounding box center [541, 423] width 165 height 31
click at [551, 424] on input "De conclusie volgt niet" at bounding box center [546, 429] width 10 height 10
radio input "true"
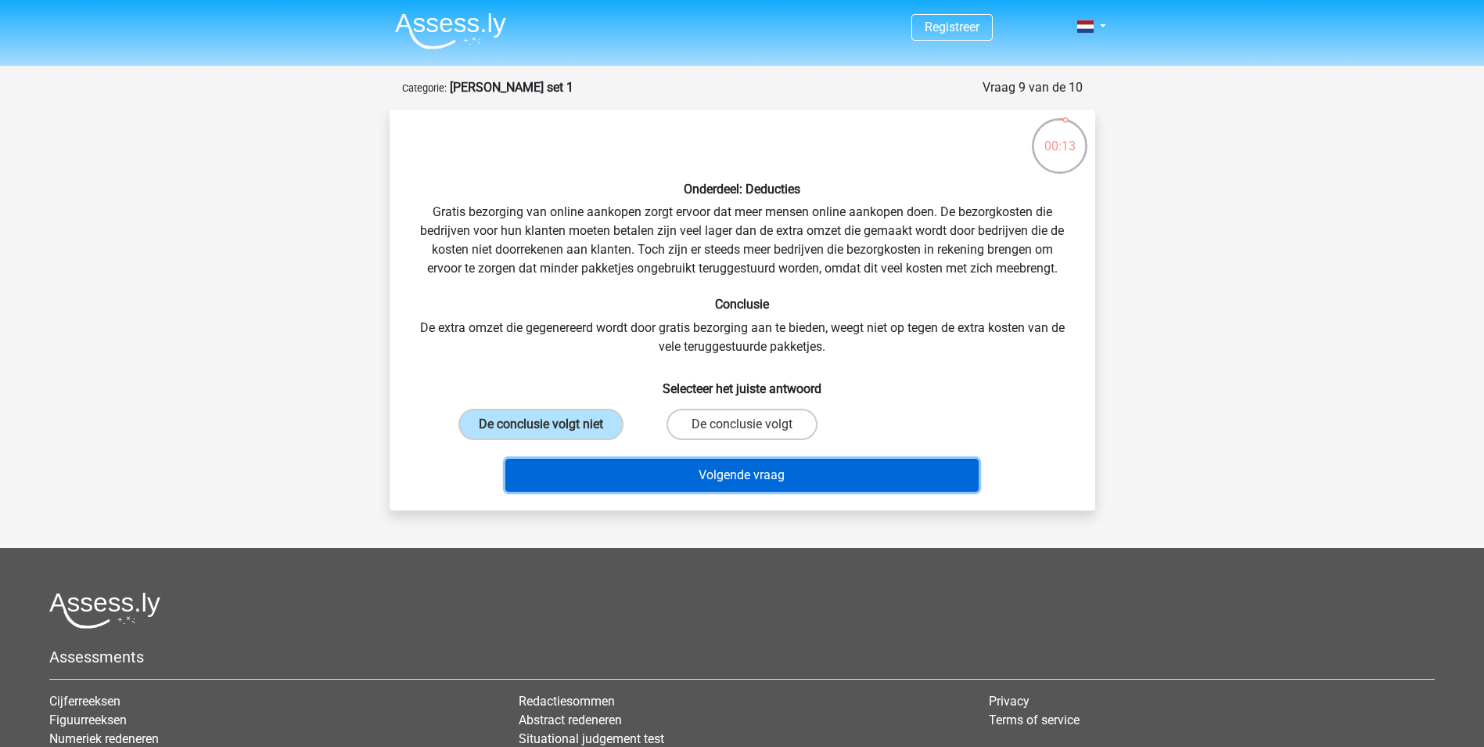
click at [736, 470] on button "Volgende vraag" at bounding box center [742, 475] width 473 height 33
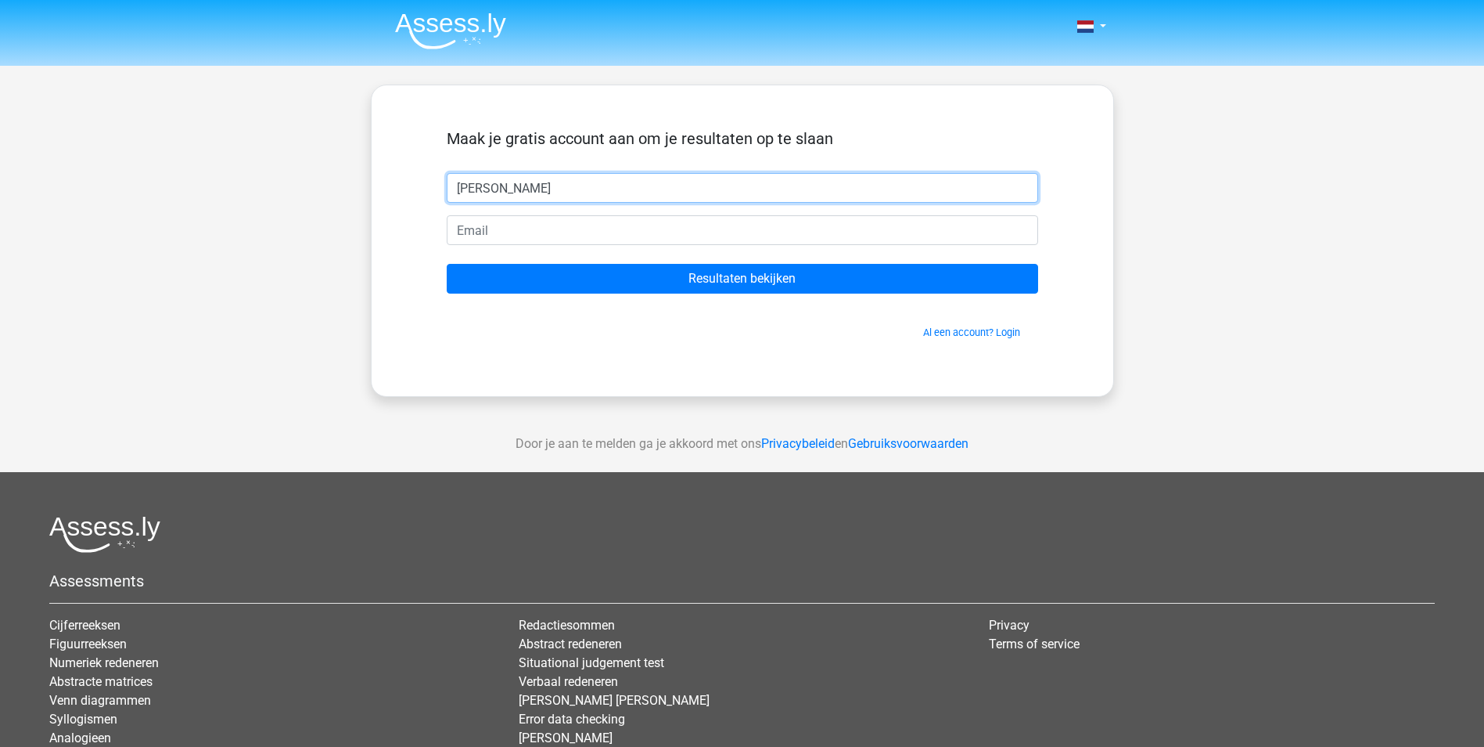
type input "[PERSON_NAME]"
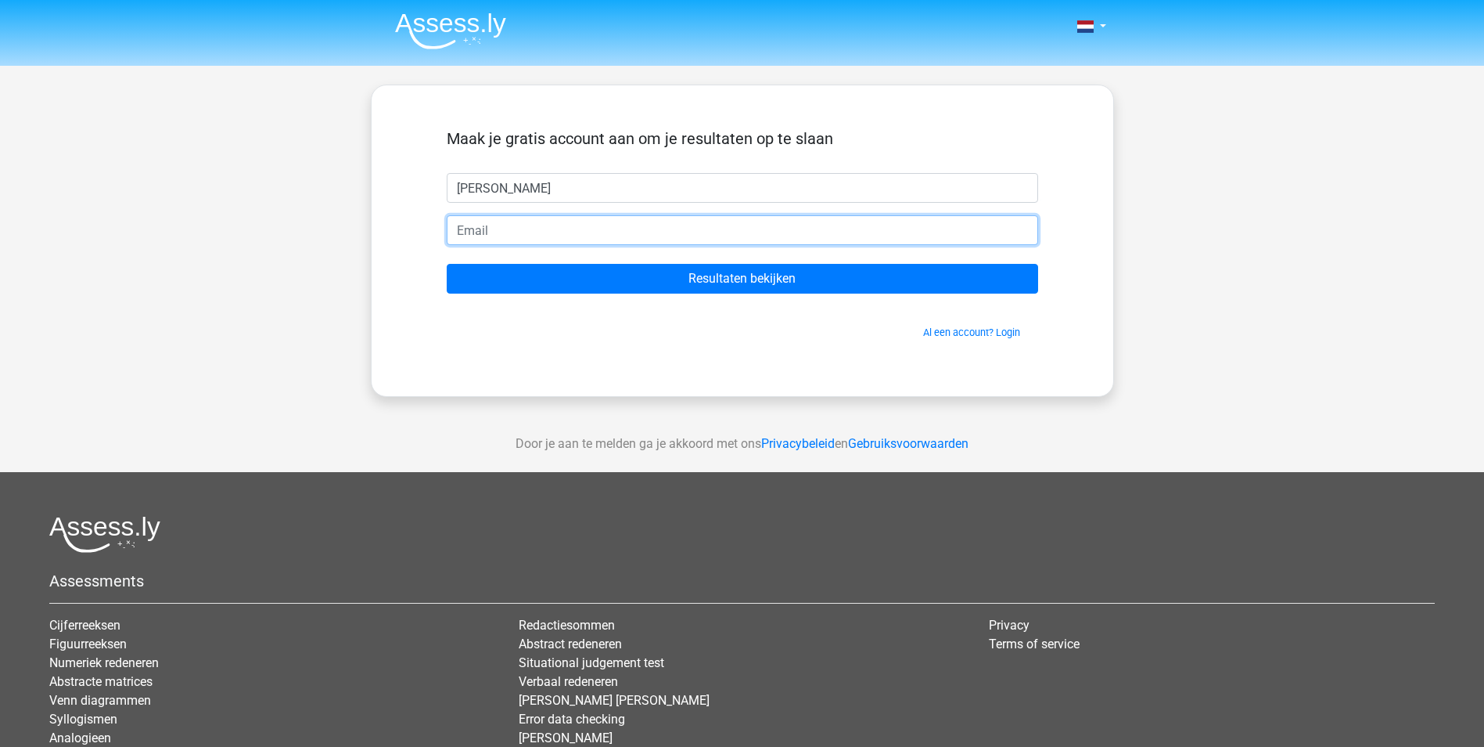
click at [505, 224] on input "email" at bounding box center [743, 230] width 592 height 30
paste input "[EMAIL_ADDRESS][DOMAIN_NAME]"
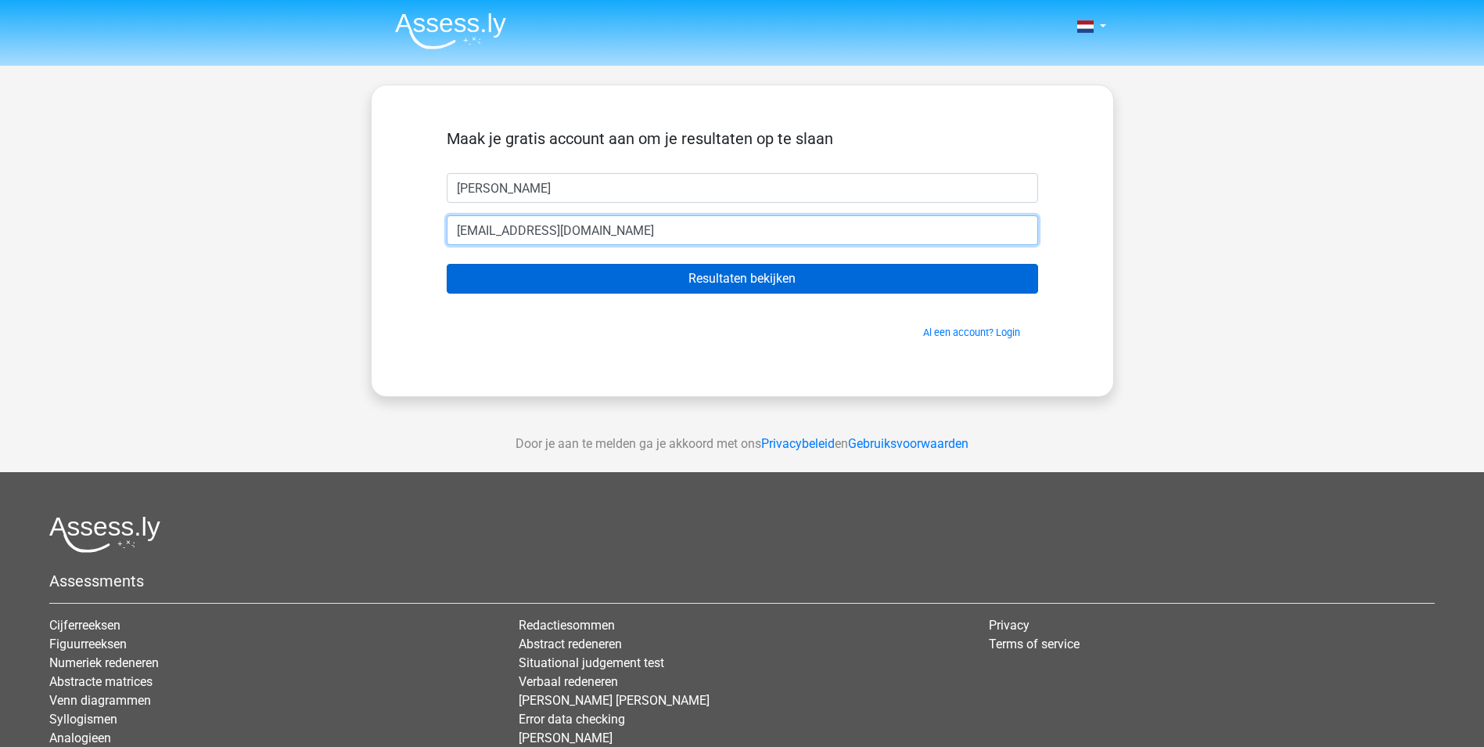
type input "[EMAIL_ADDRESS][DOMAIN_NAME]"
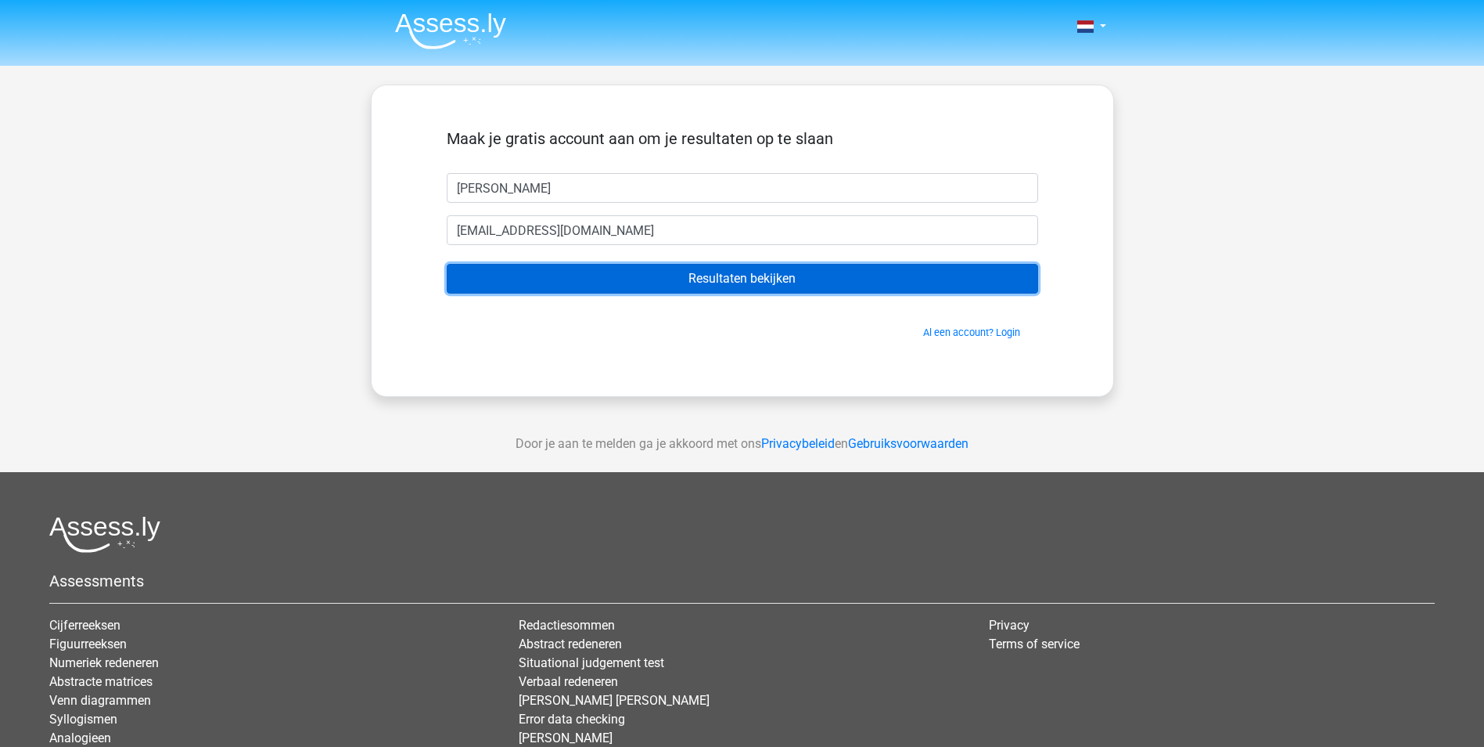
click at [646, 283] on input "Resultaten bekijken" at bounding box center [743, 279] width 592 height 30
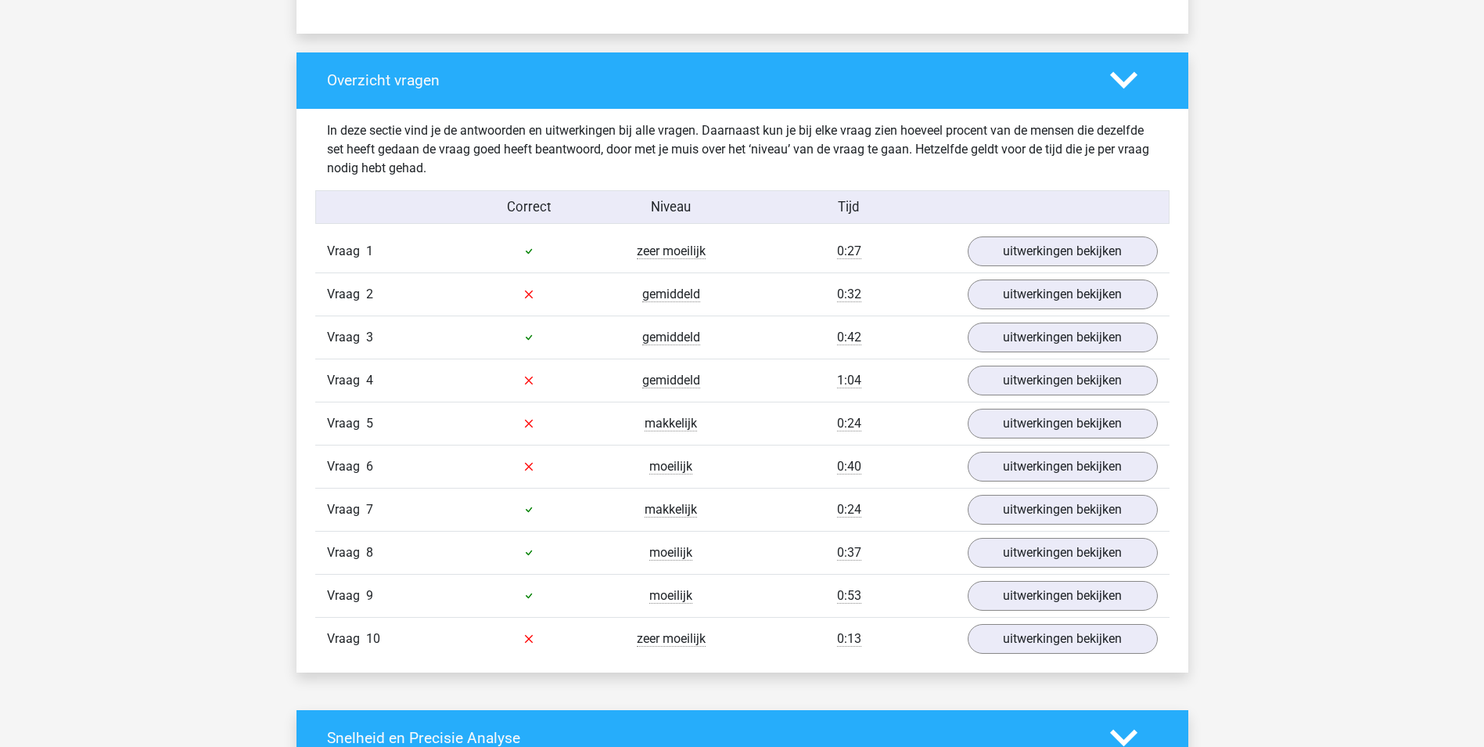
scroll to position [1096, 0]
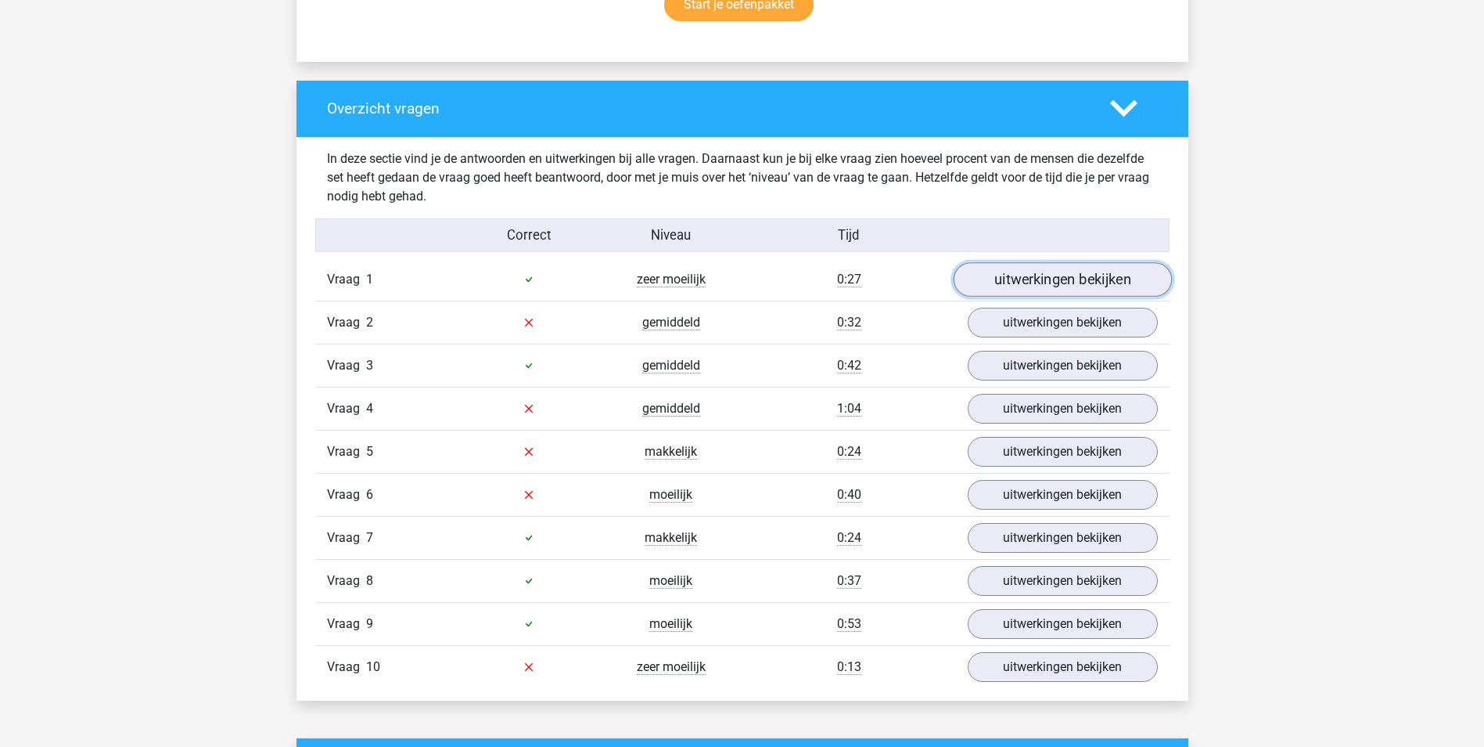
click at [1012, 273] on link "uitwerkingen bekijken" at bounding box center [1062, 279] width 218 height 34
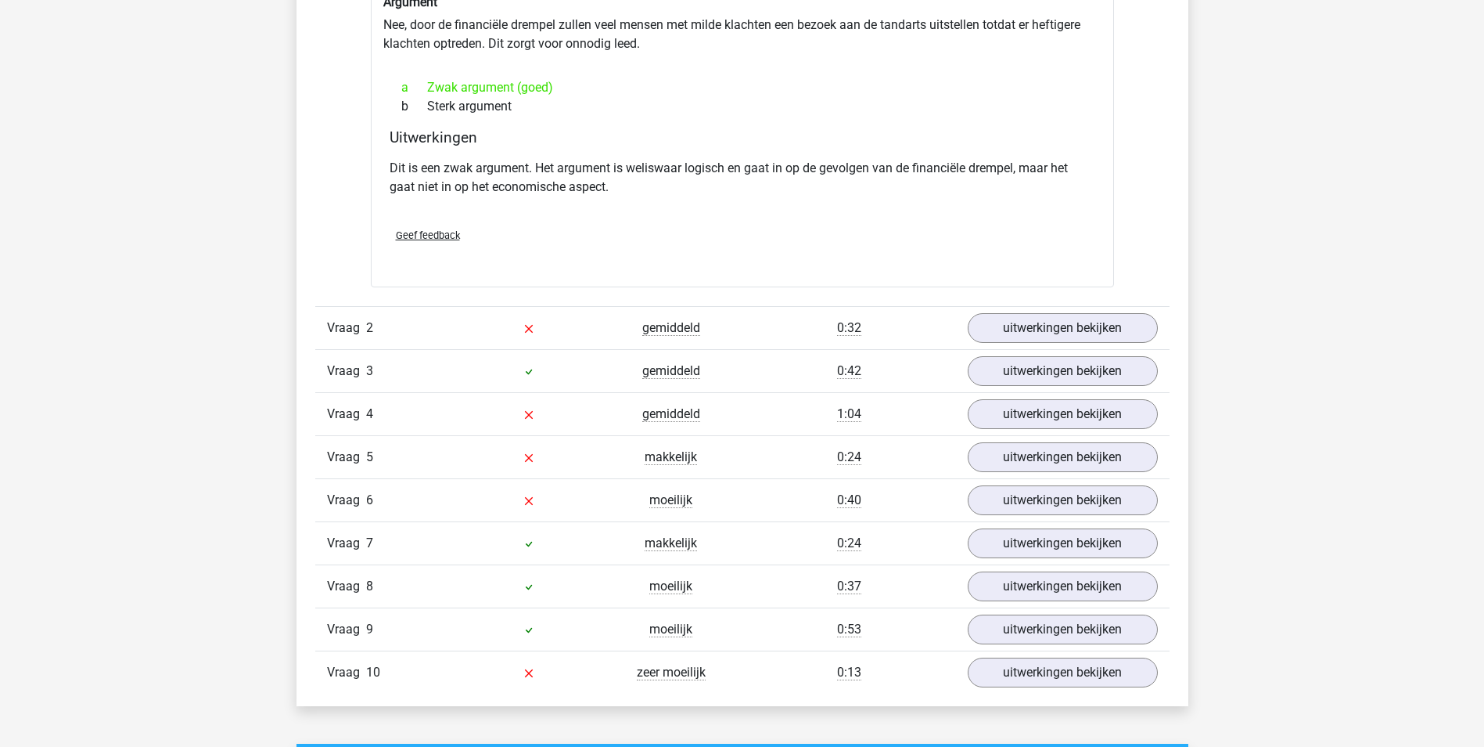
scroll to position [1487, 0]
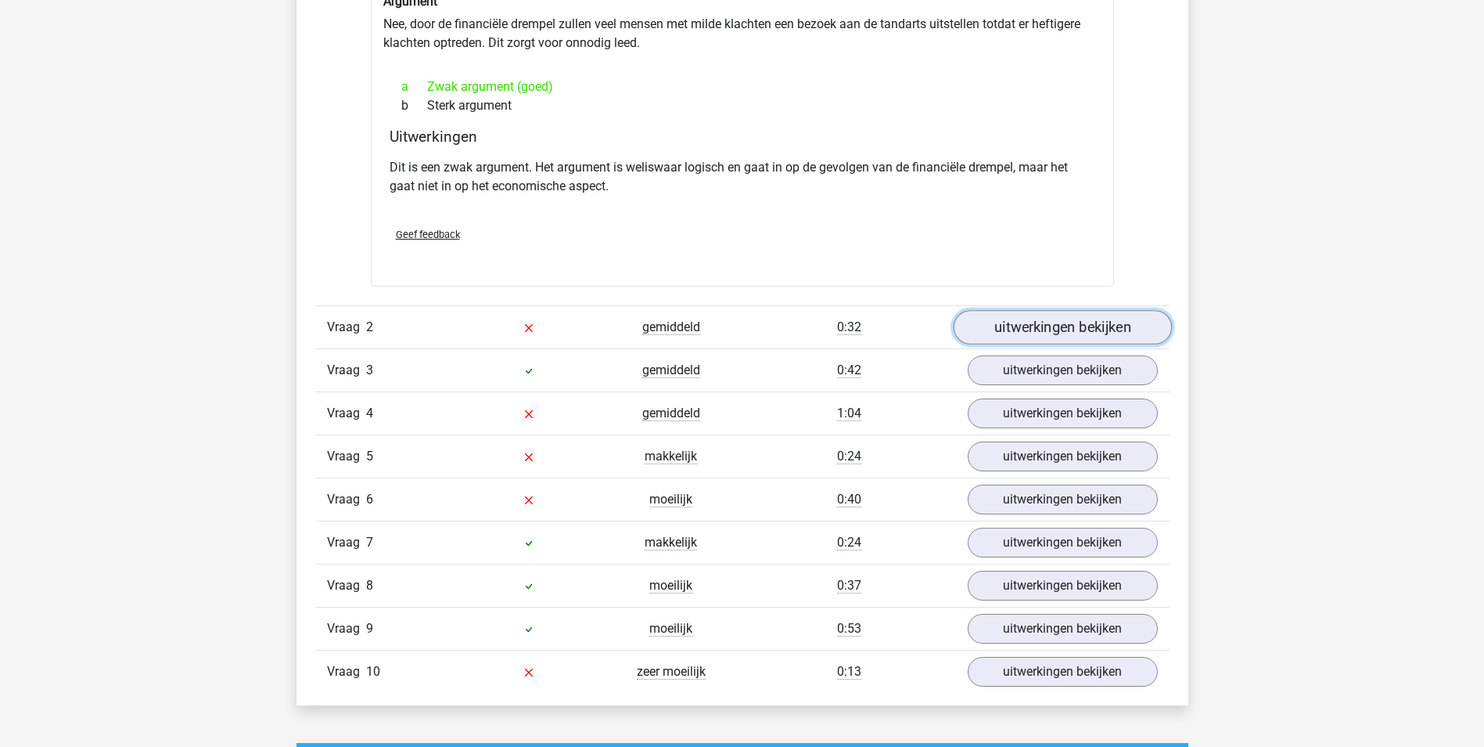
click at [1073, 316] on link "uitwerkingen bekijken" at bounding box center [1062, 327] width 218 height 34
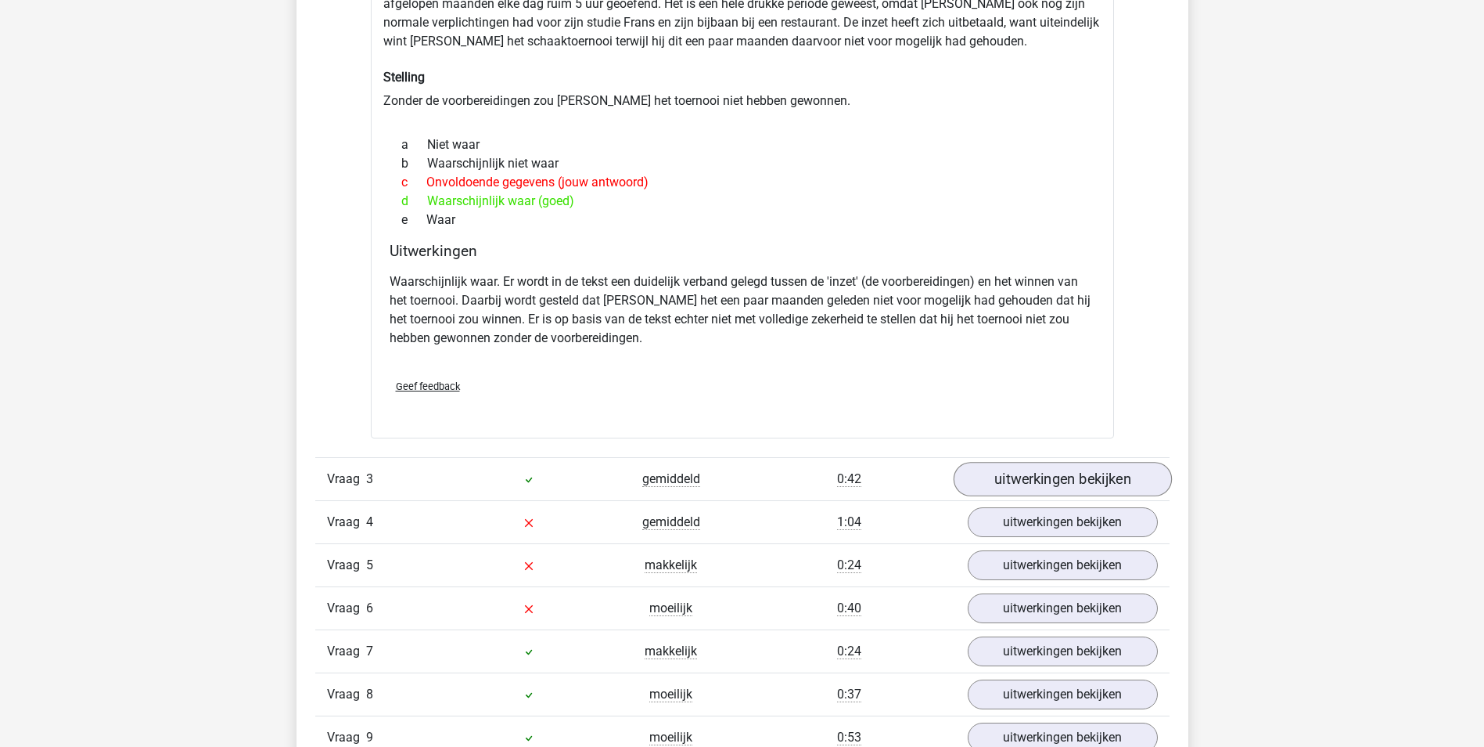
scroll to position [1956, 0]
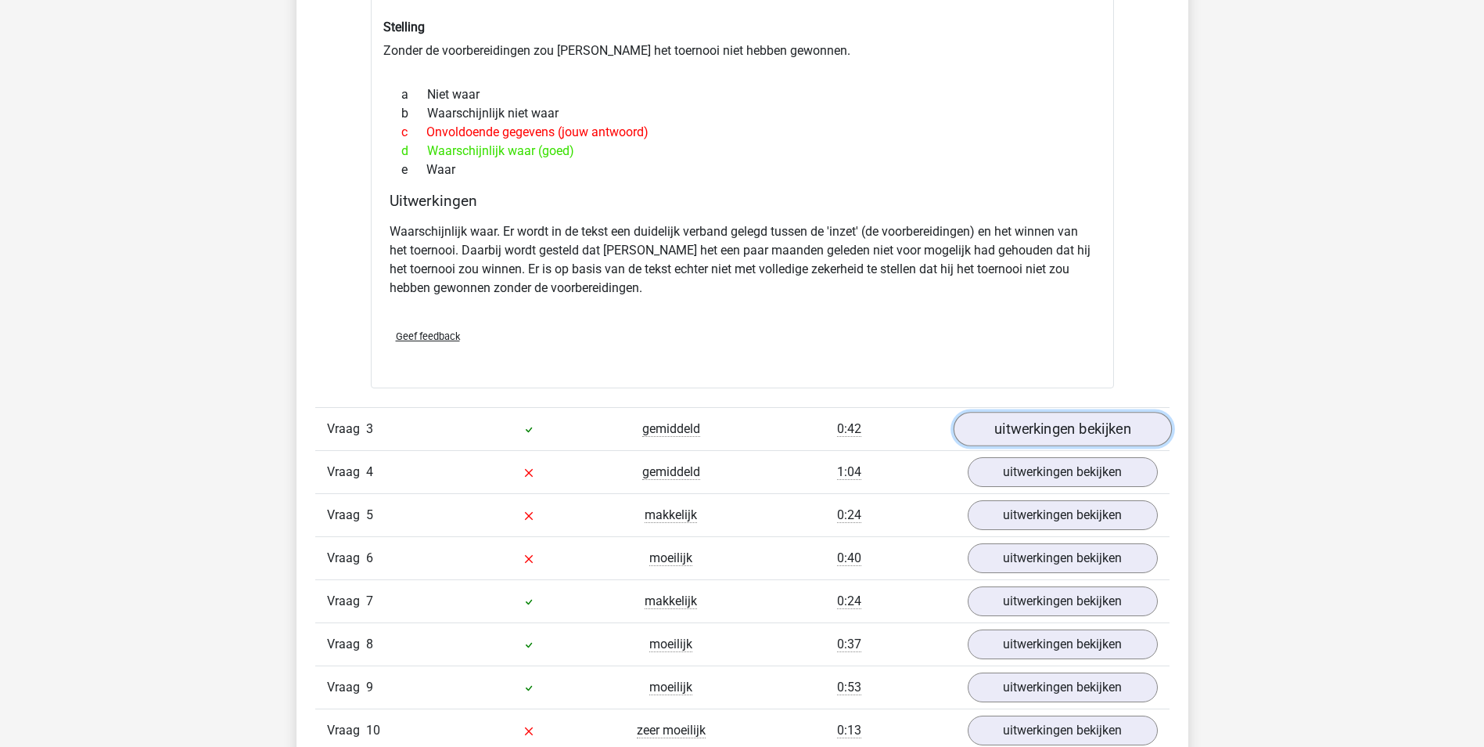
click at [1027, 437] on link "uitwerkingen bekijken" at bounding box center [1062, 429] width 218 height 34
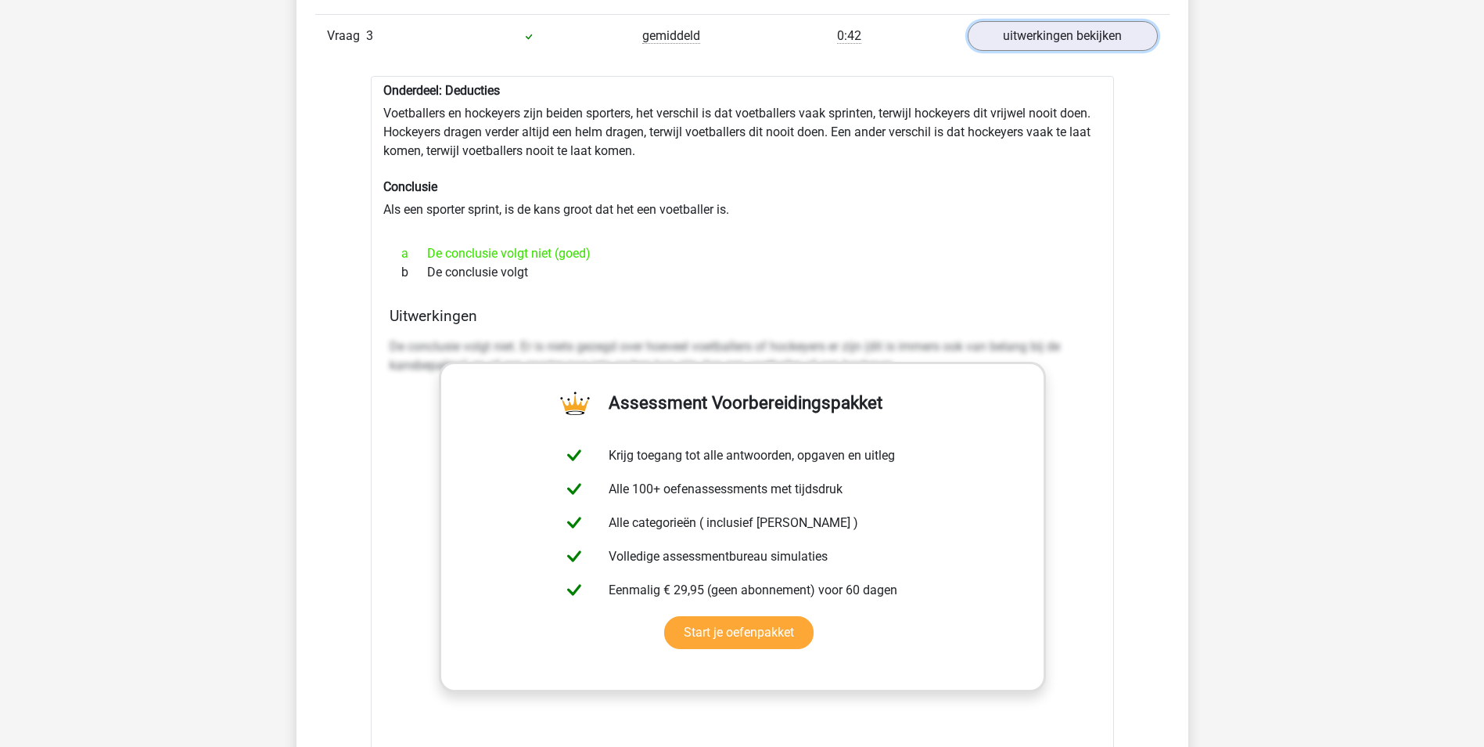
scroll to position [2348, 0]
click at [378, 337] on div "Onderdeel: Deducties Voetballers en hockeyers zijn beiden sporters, het verschi…" at bounding box center [742, 475] width 743 height 797
click at [450, 315] on h4 "Uitwerkingen" at bounding box center [743, 317] width 706 height 18
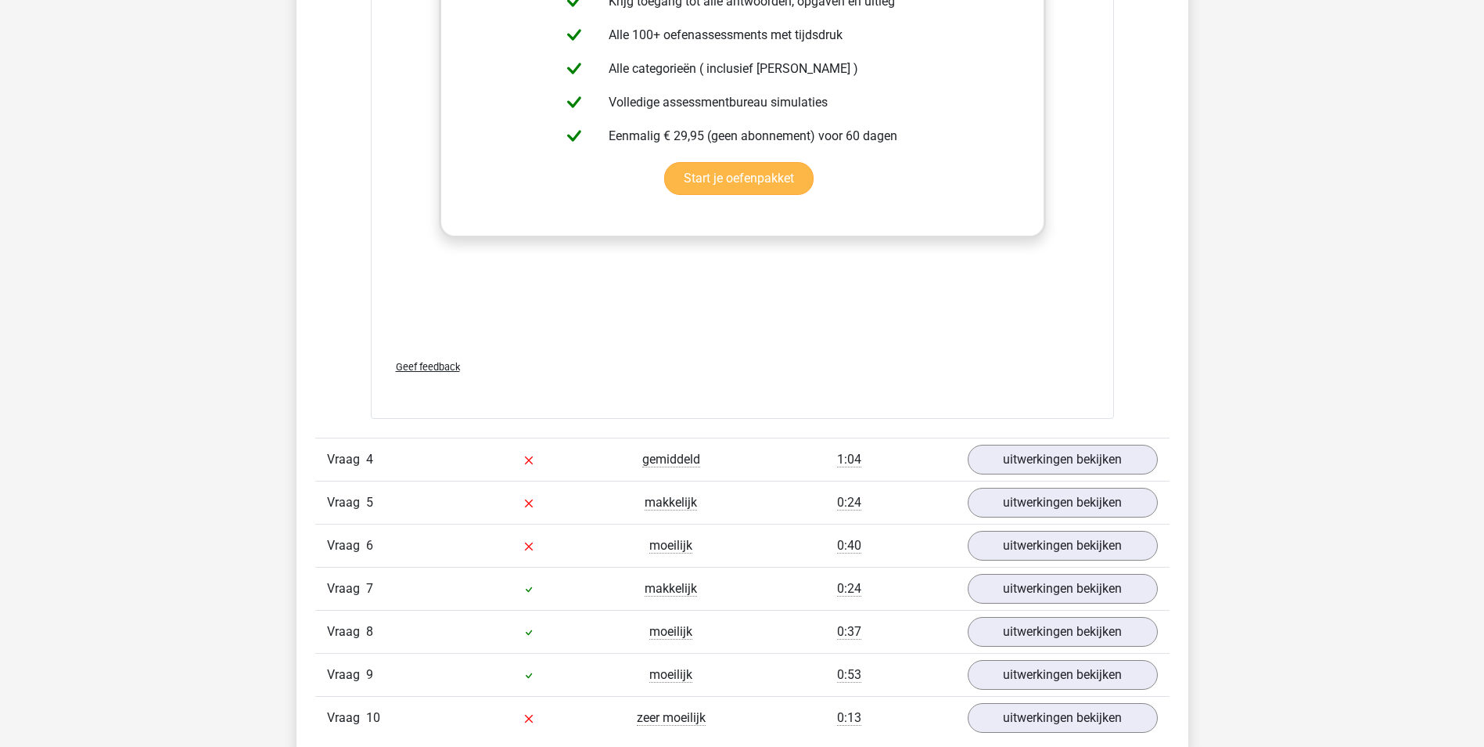
scroll to position [2817, 0]
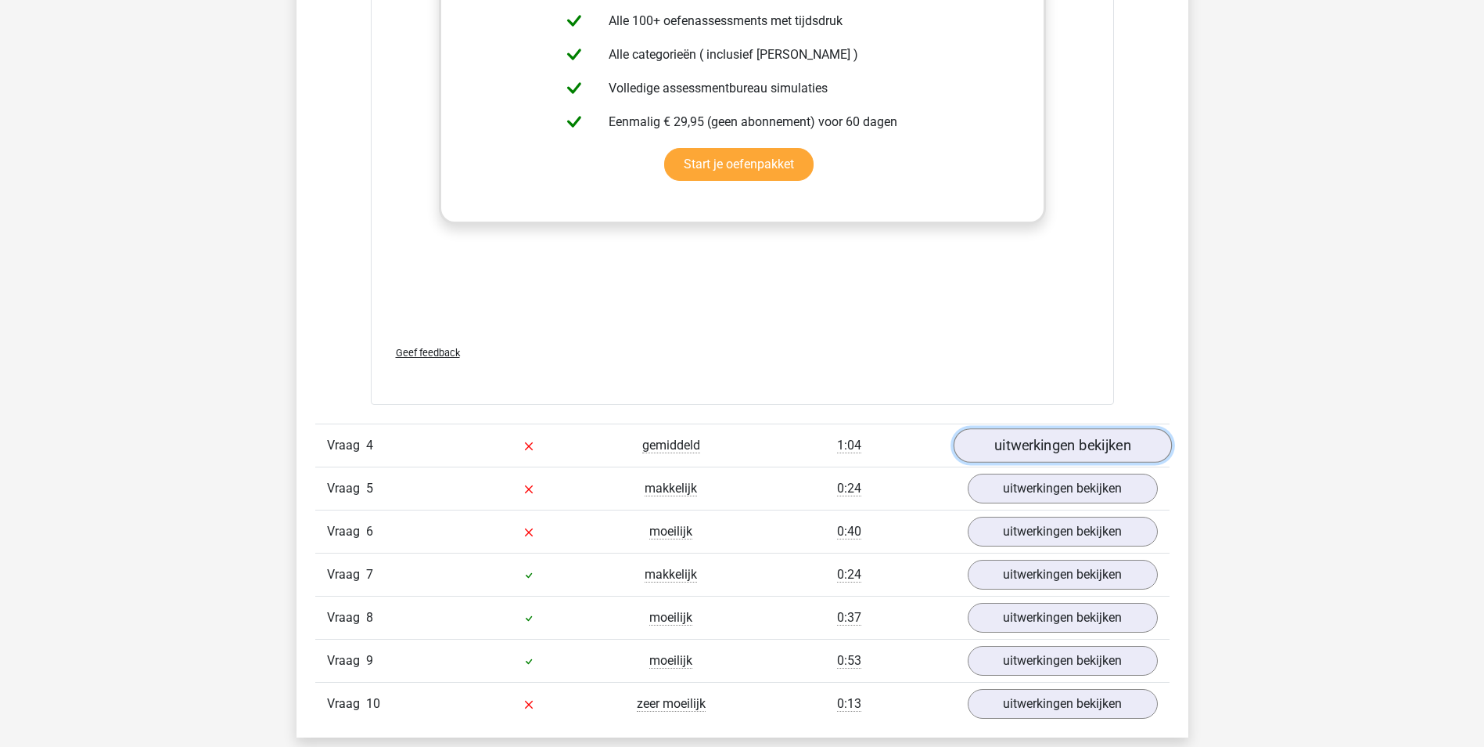
click at [1015, 441] on link "uitwerkingen bekijken" at bounding box center [1062, 446] width 218 height 34
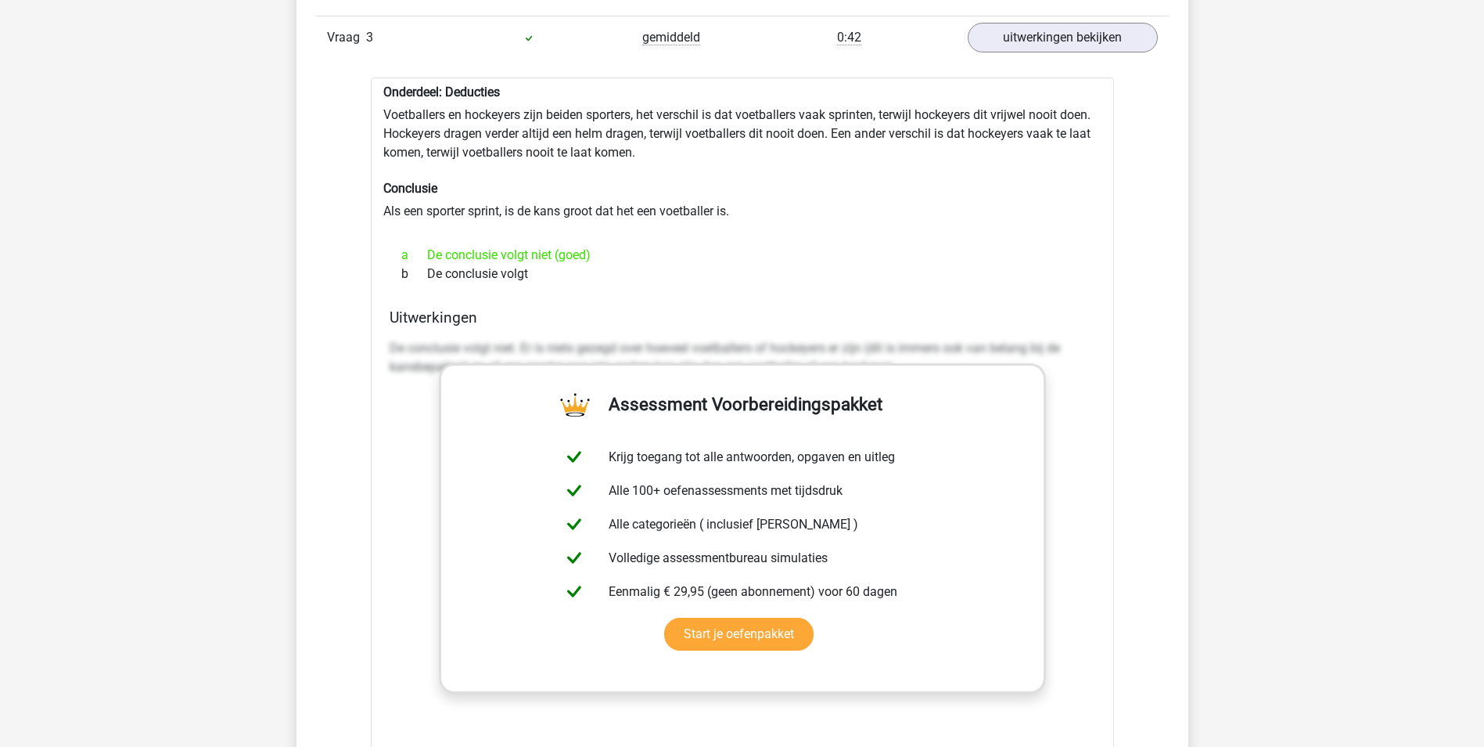
scroll to position [2191, 0]
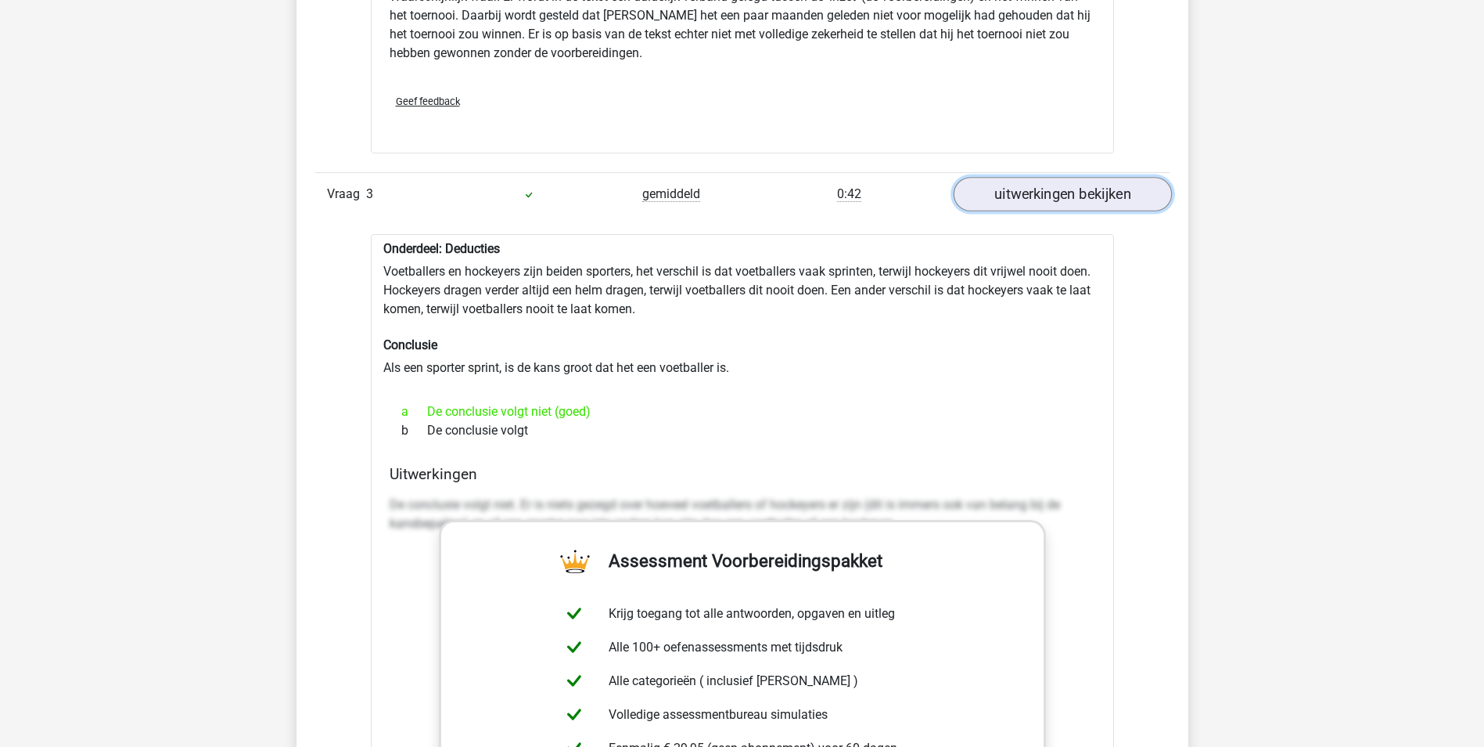
click at [1066, 199] on link "uitwerkingen bekijken" at bounding box center [1062, 194] width 218 height 34
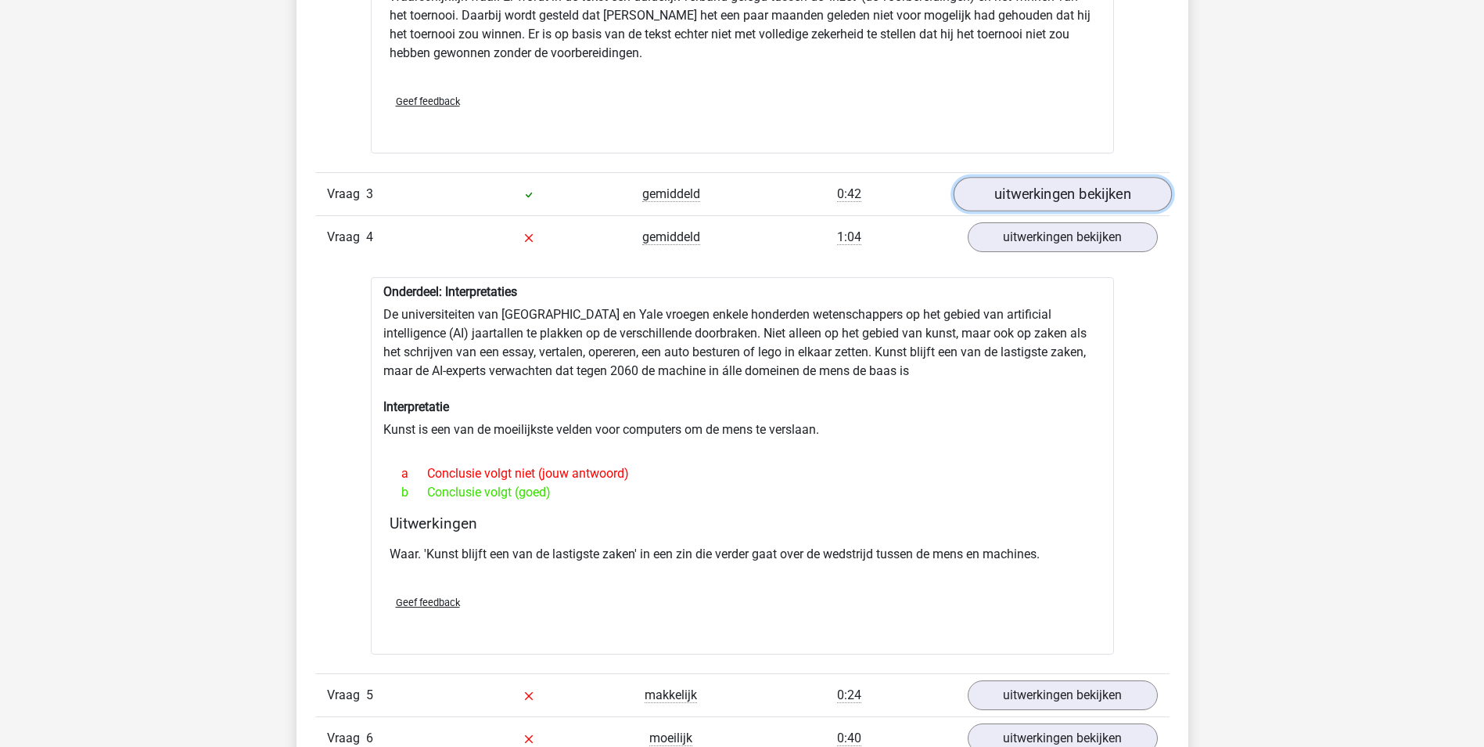
click at [1056, 199] on link "uitwerkingen bekijken" at bounding box center [1062, 194] width 218 height 34
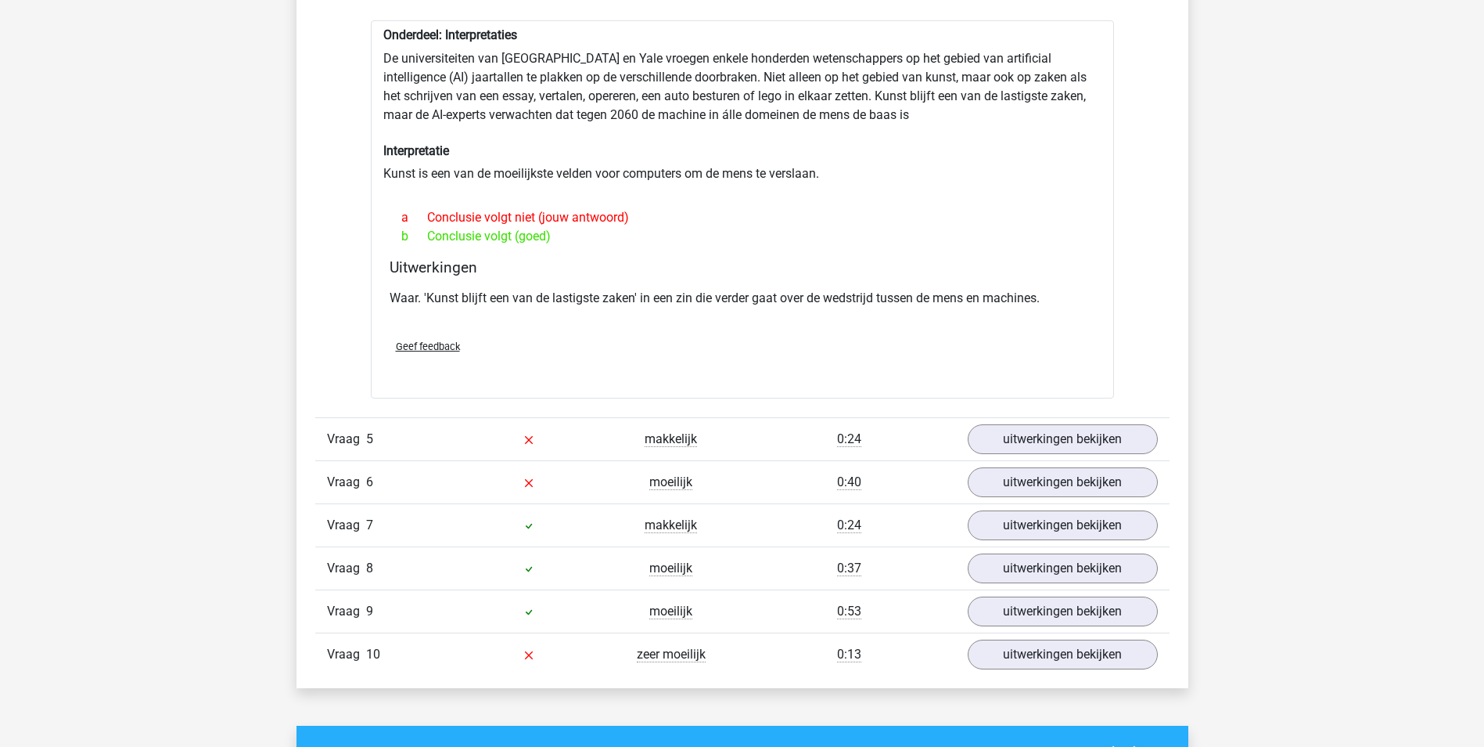
scroll to position [3365, 0]
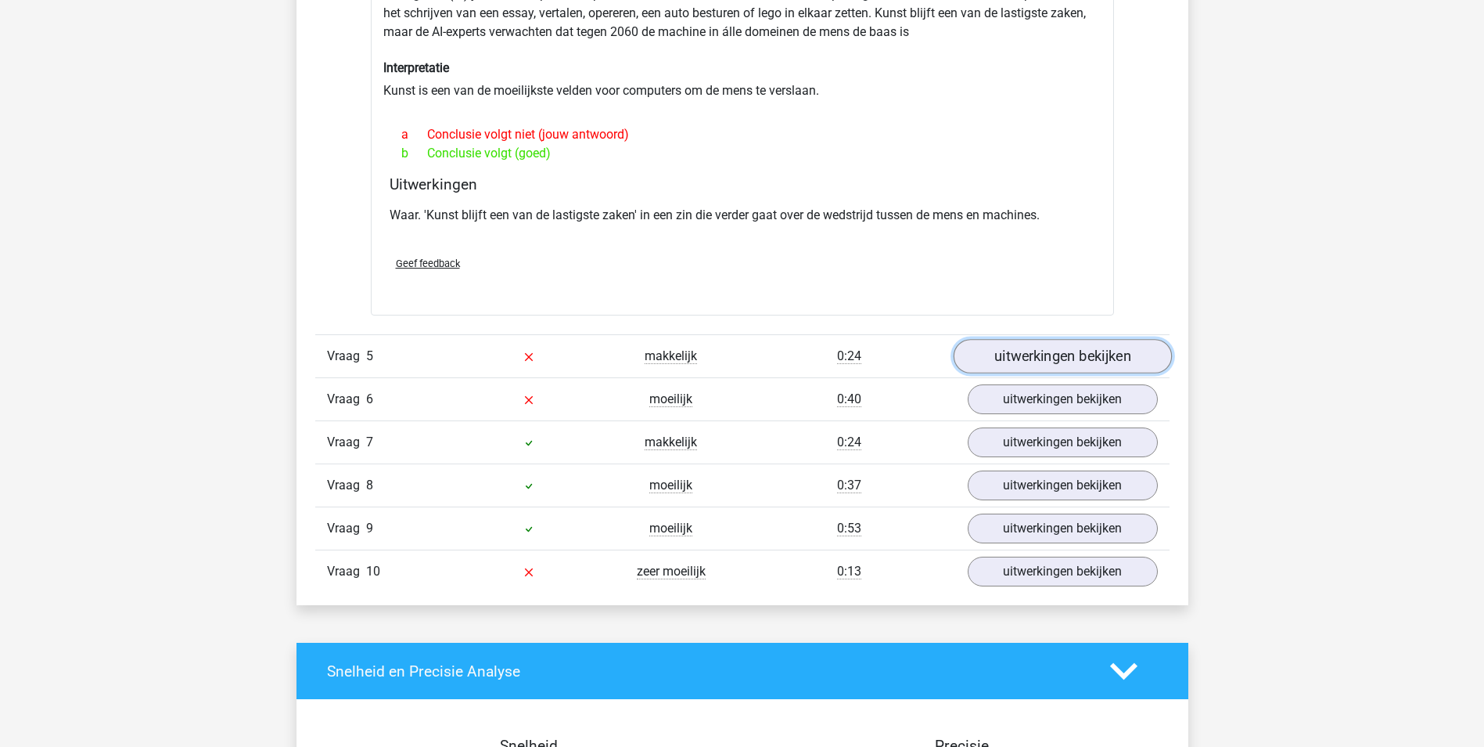
click at [1027, 359] on link "uitwerkingen bekijken" at bounding box center [1062, 356] width 218 height 34
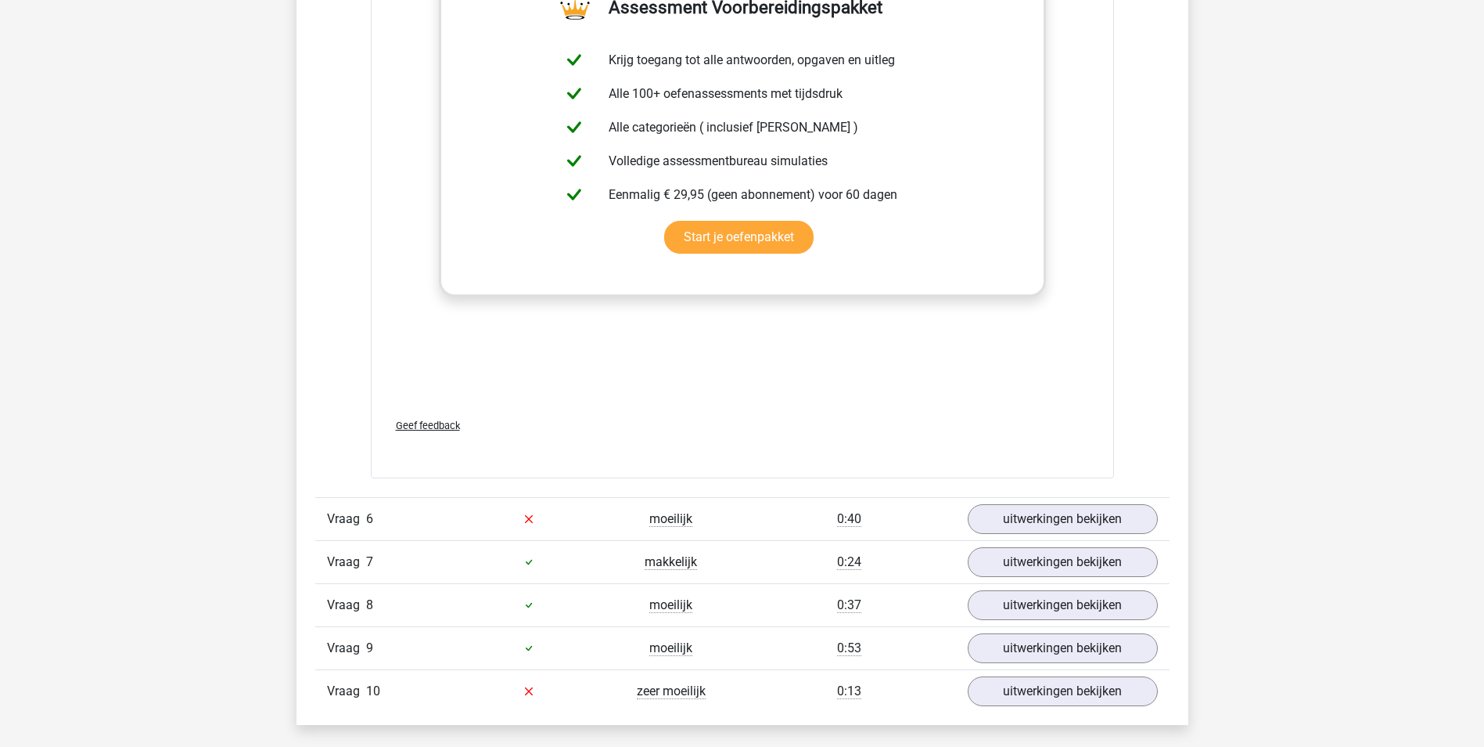
scroll to position [4069, 0]
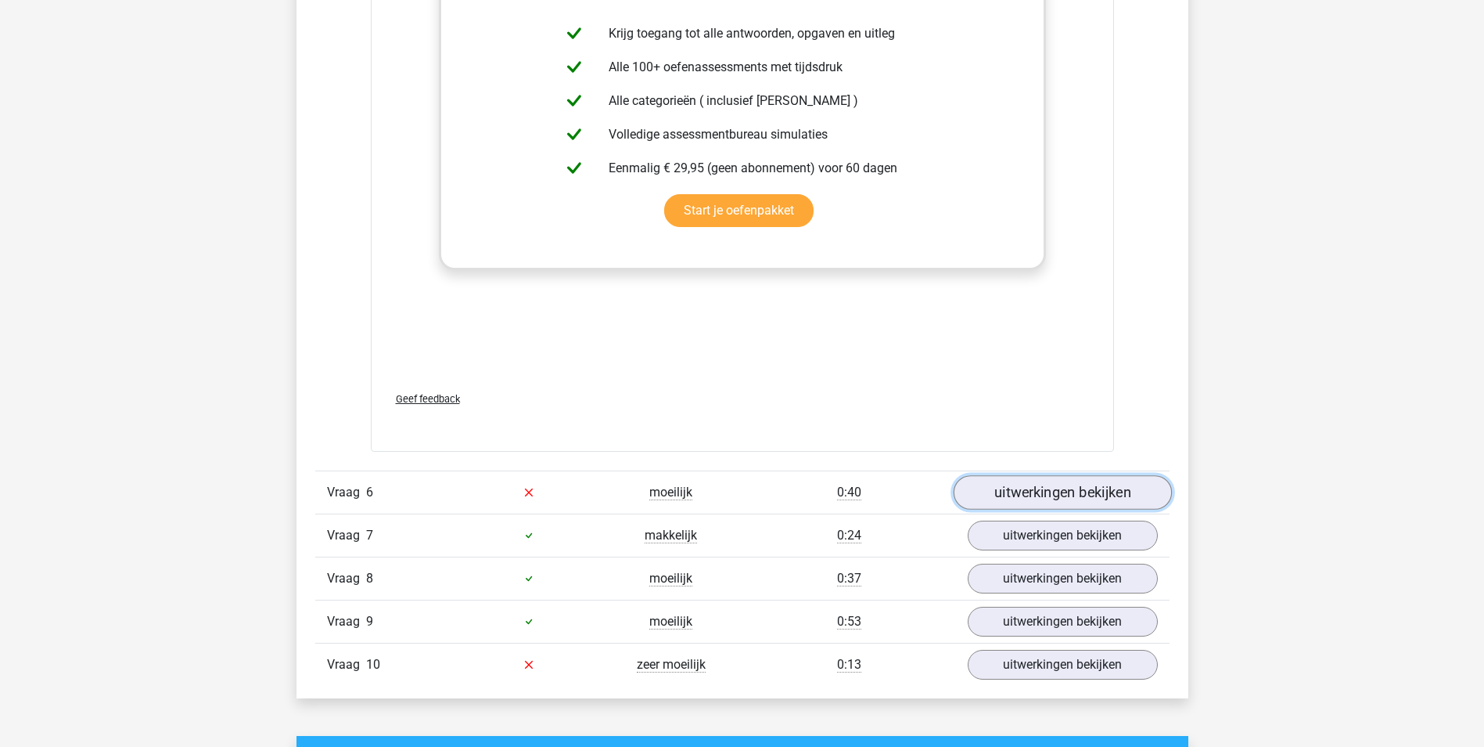
click at [1051, 495] on link "uitwerkingen bekijken" at bounding box center [1062, 492] width 218 height 34
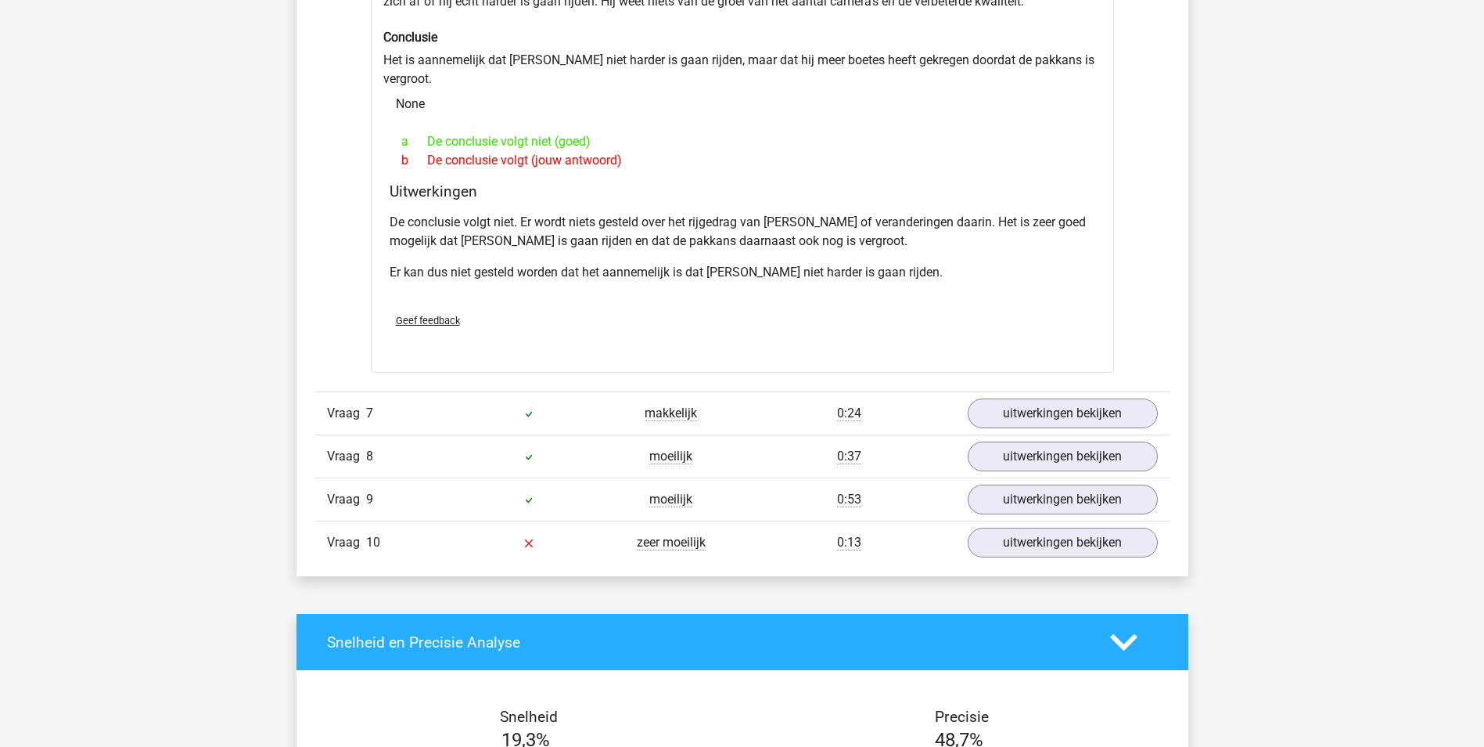
scroll to position [4695, 0]
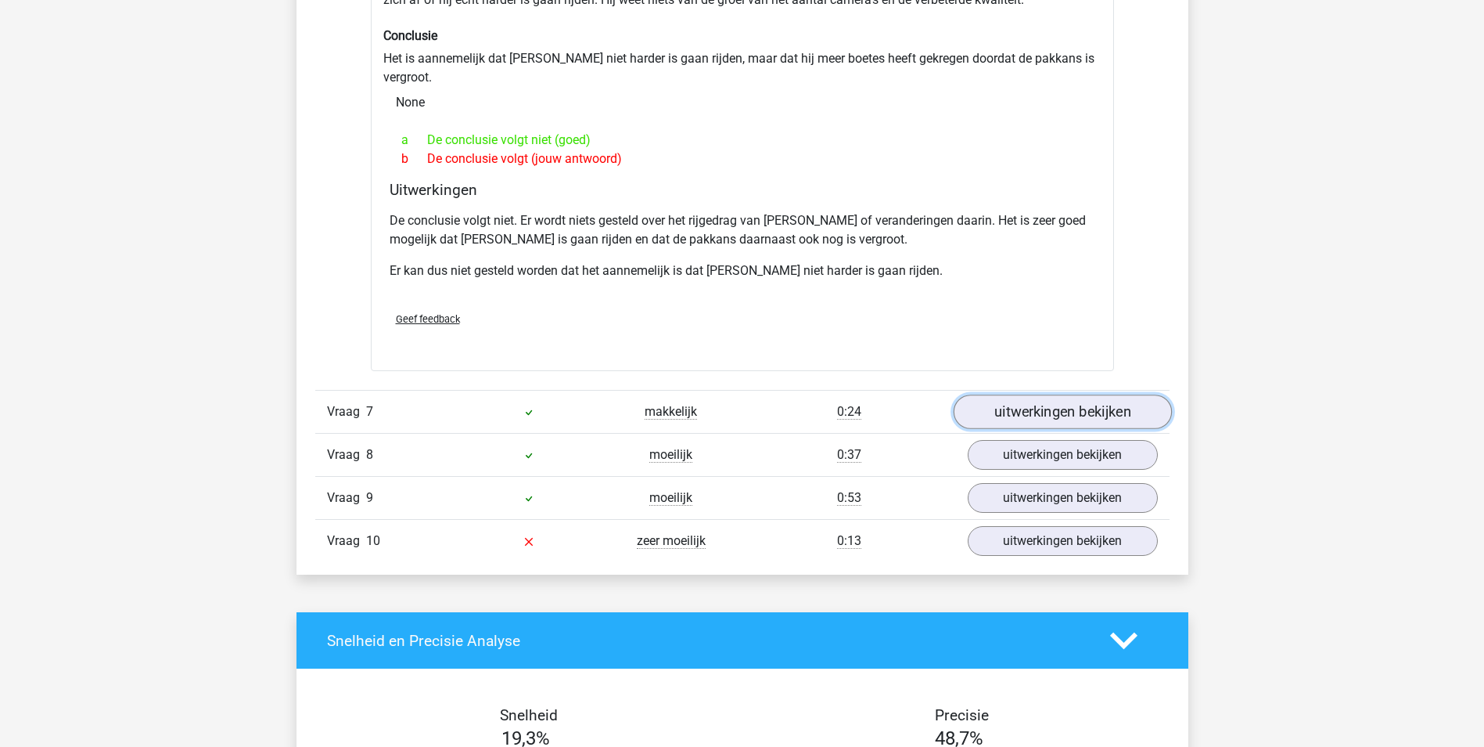
click at [1003, 394] on link "uitwerkingen bekijken" at bounding box center [1062, 411] width 218 height 34
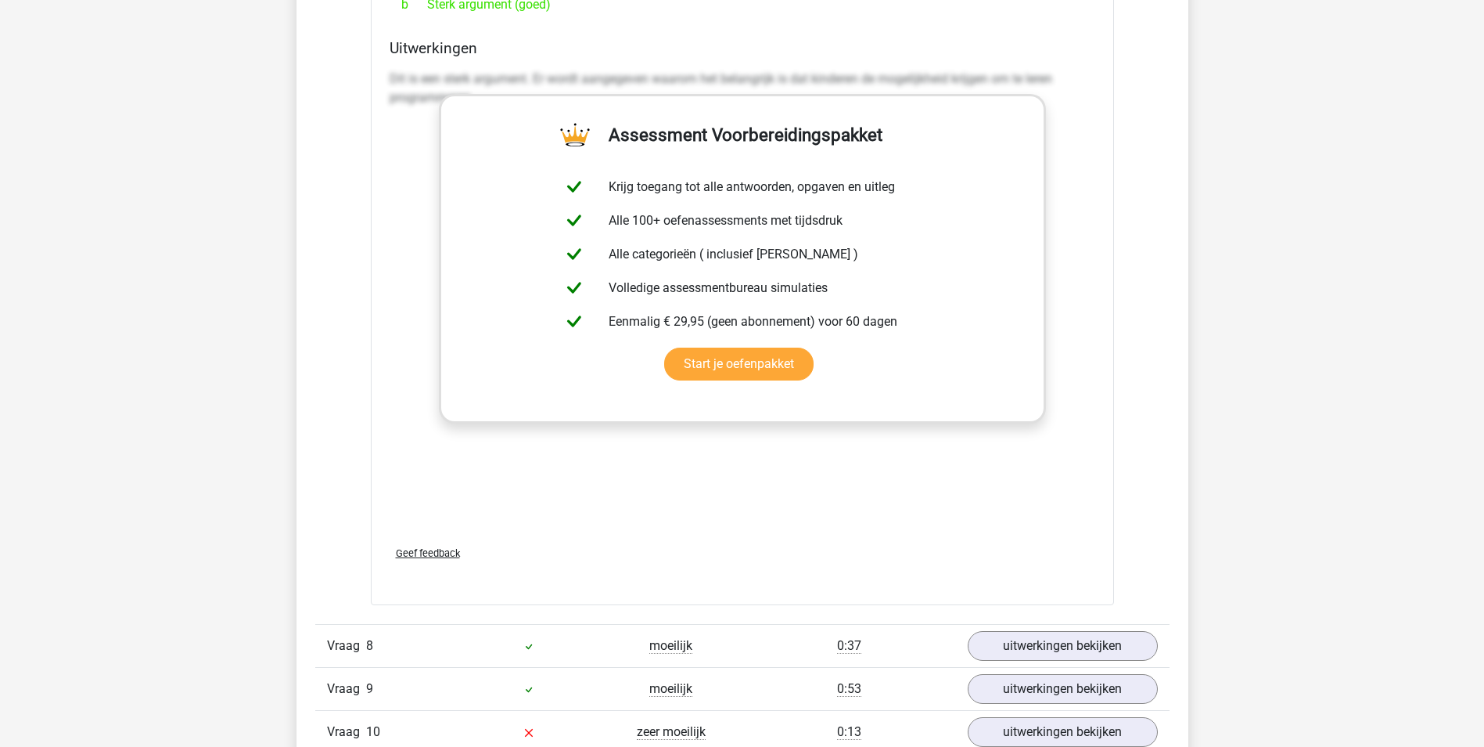
scroll to position [5478, 0]
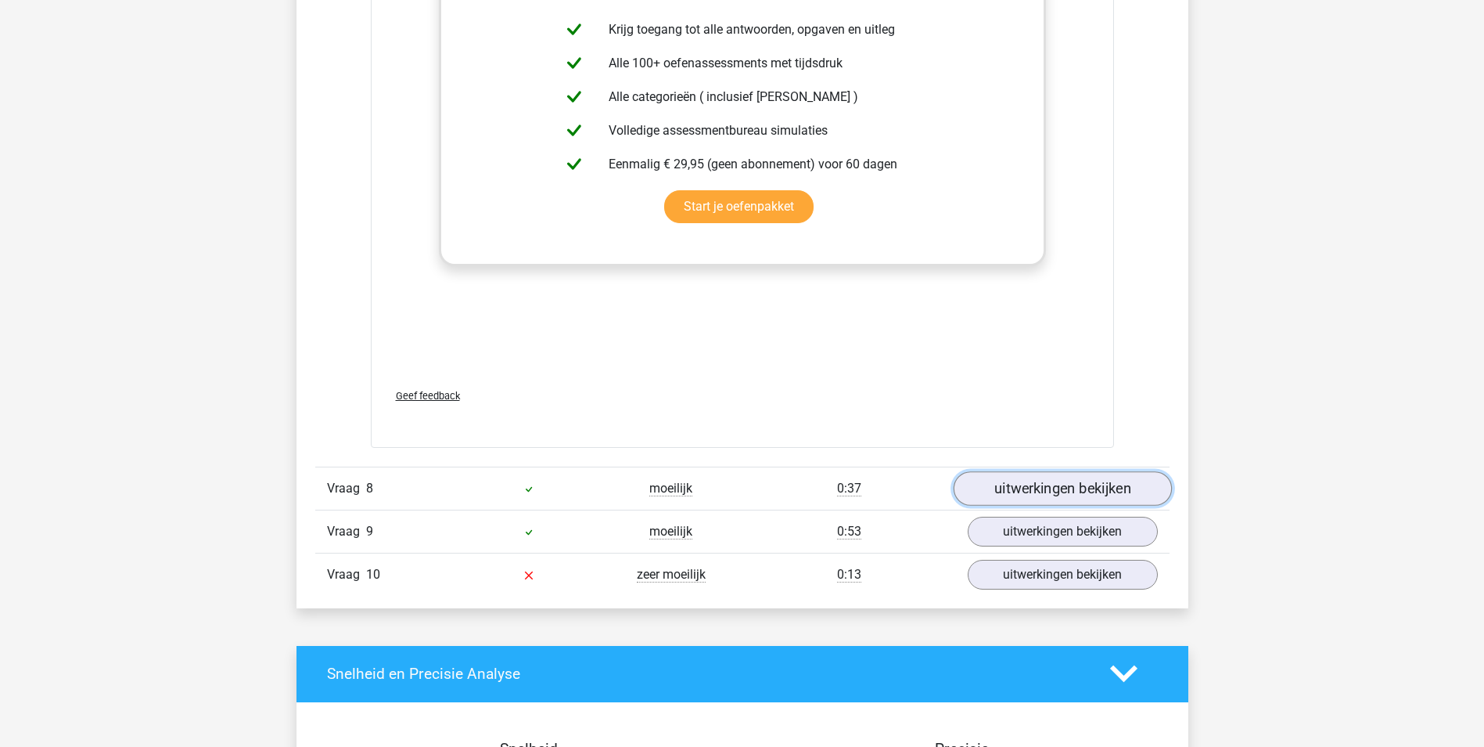
click at [1010, 471] on link "uitwerkingen bekijken" at bounding box center [1062, 488] width 218 height 34
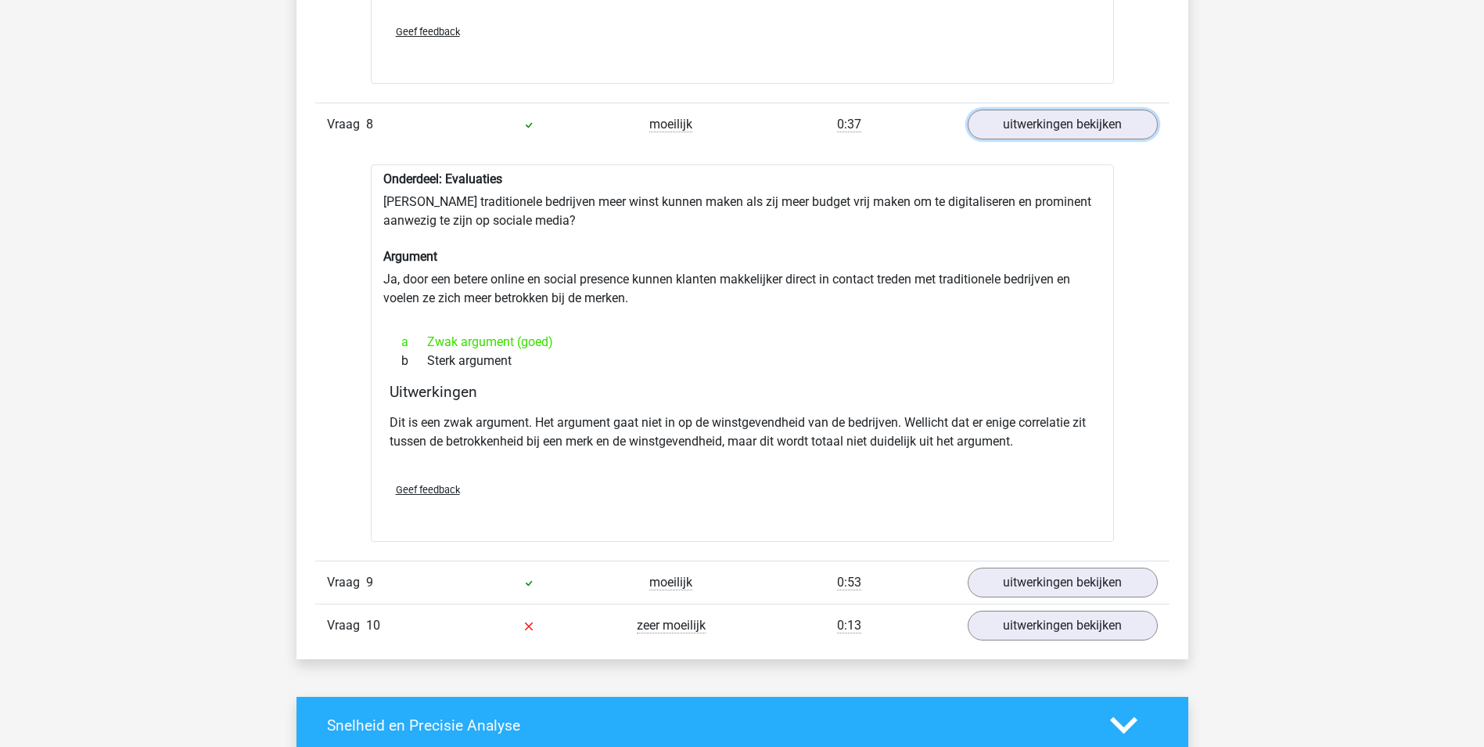
scroll to position [5869, 0]
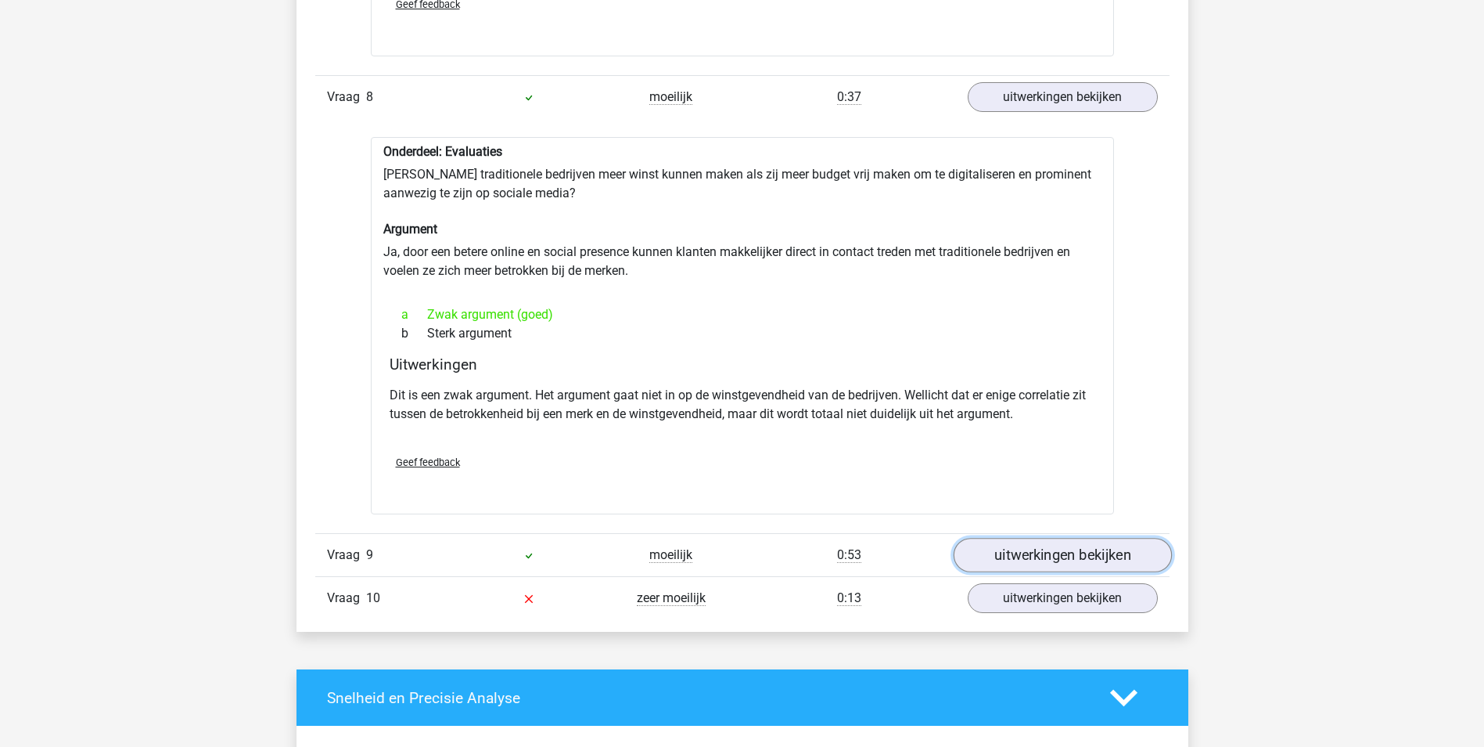
click at [1020, 538] on link "uitwerkingen bekijken" at bounding box center [1062, 555] width 218 height 34
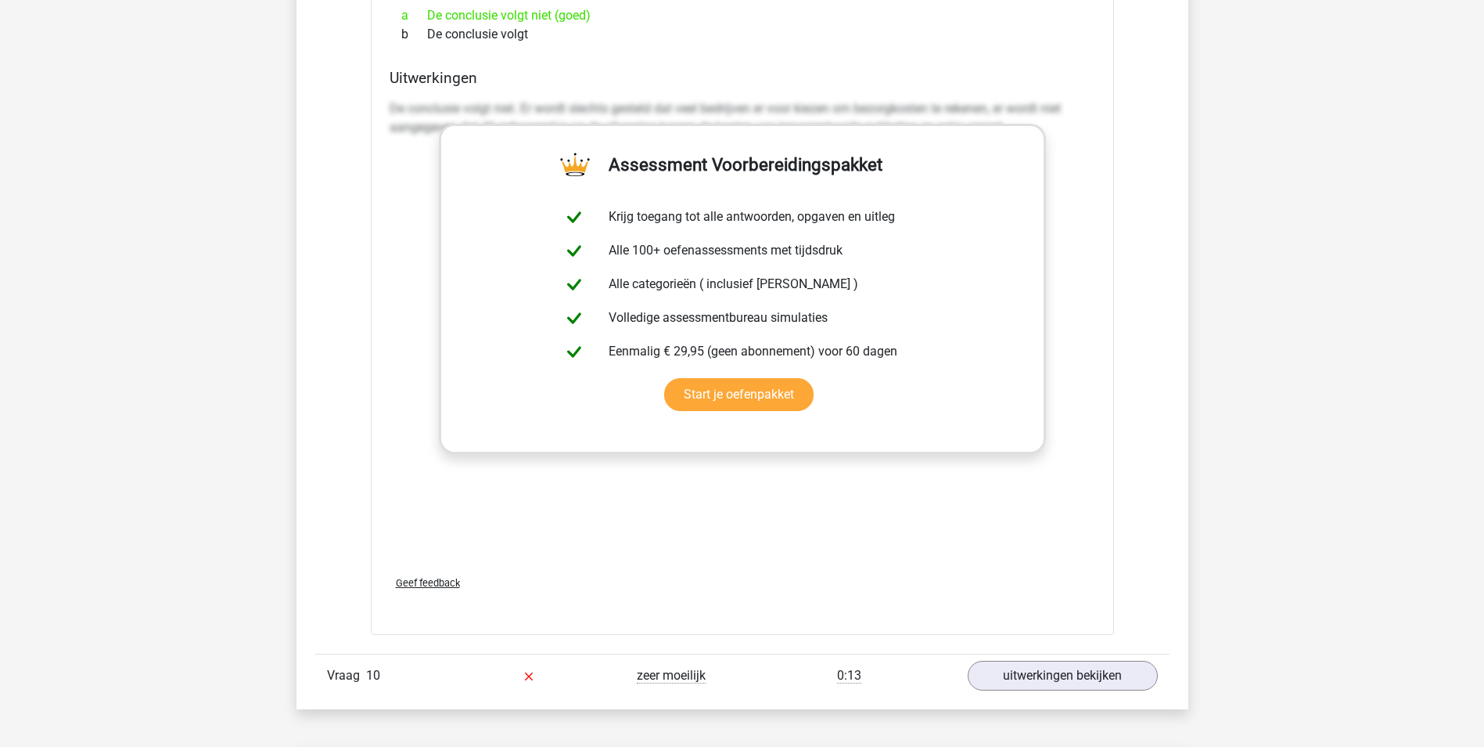
scroll to position [6965, 0]
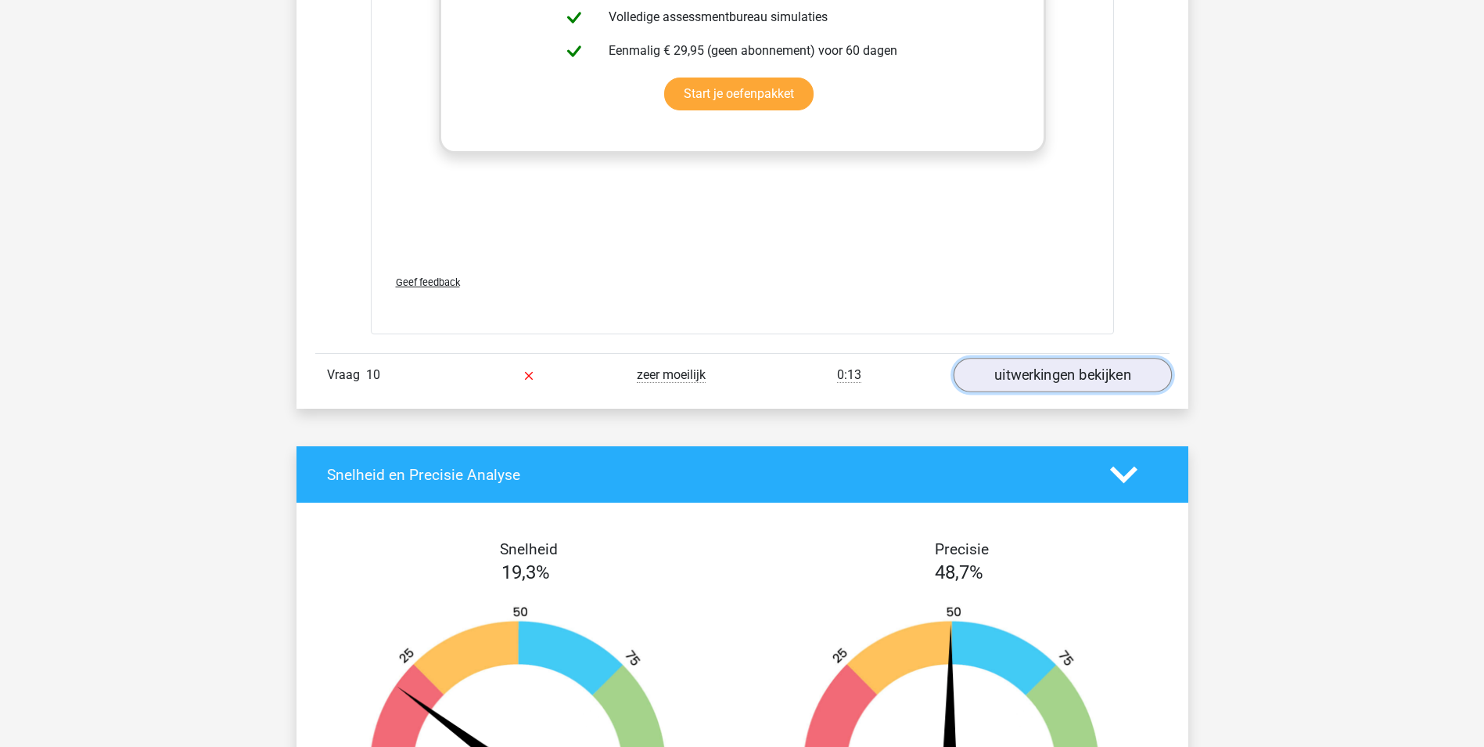
click at [1019, 358] on link "uitwerkingen bekijken" at bounding box center [1062, 375] width 218 height 34
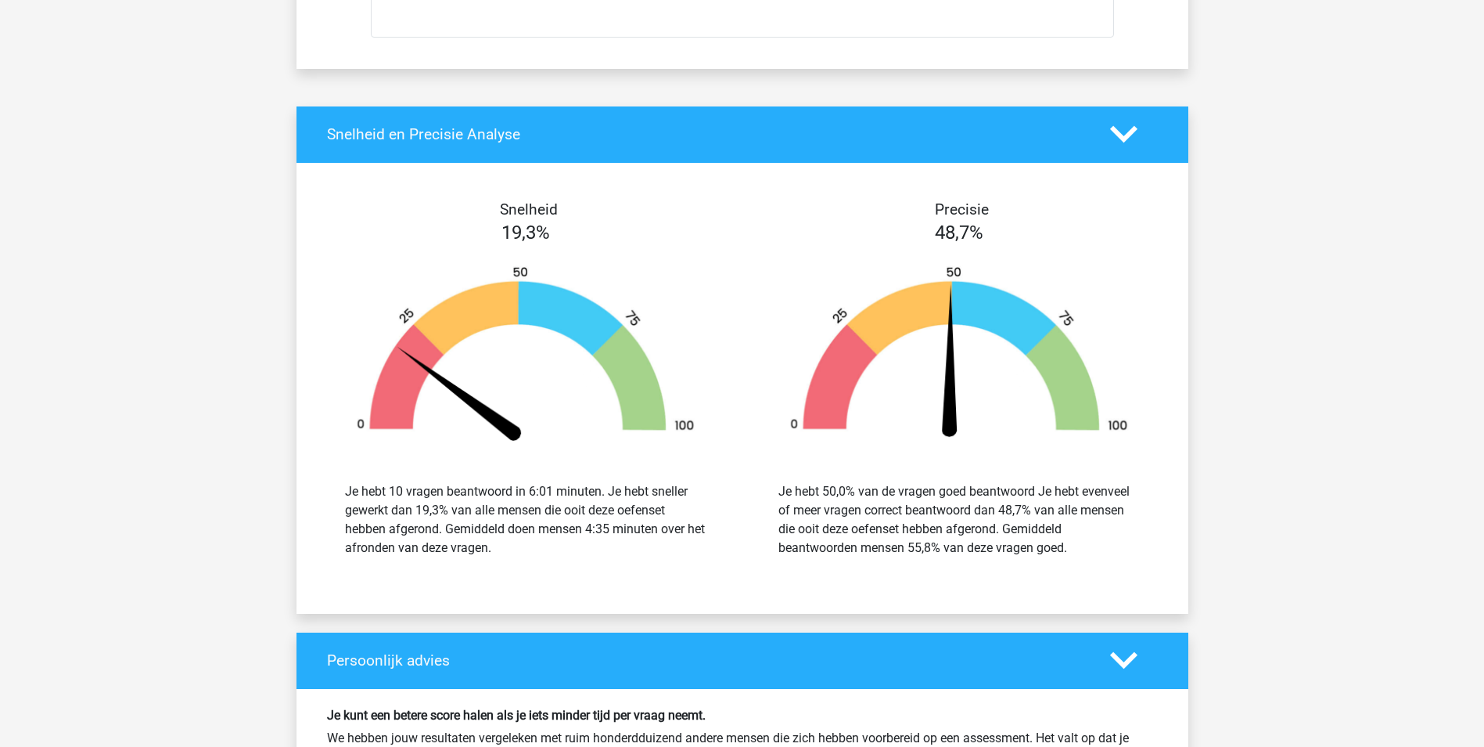
scroll to position [8096, 0]
